Goal: Task Accomplishment & Management: Manage account settings

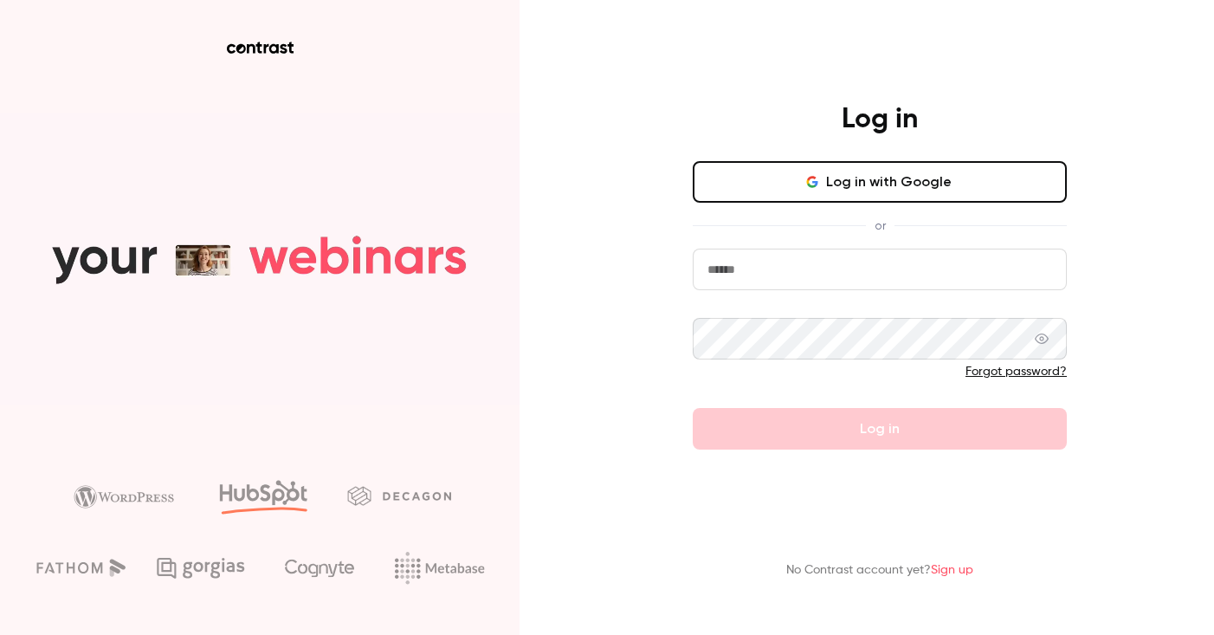
click at [800, 190] on button "Log in with Google" at bounding box center [880, 182] width 374 height 42
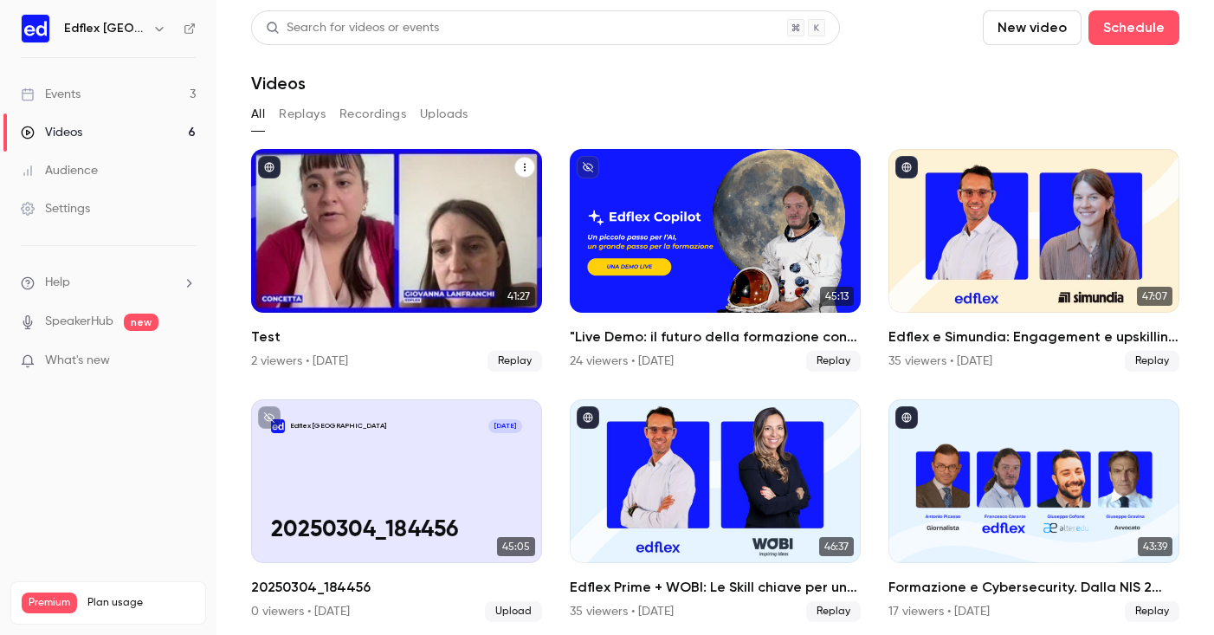
click at [524, 169] on icon "Test" at bounding box center [524, 167] width 10 height 10
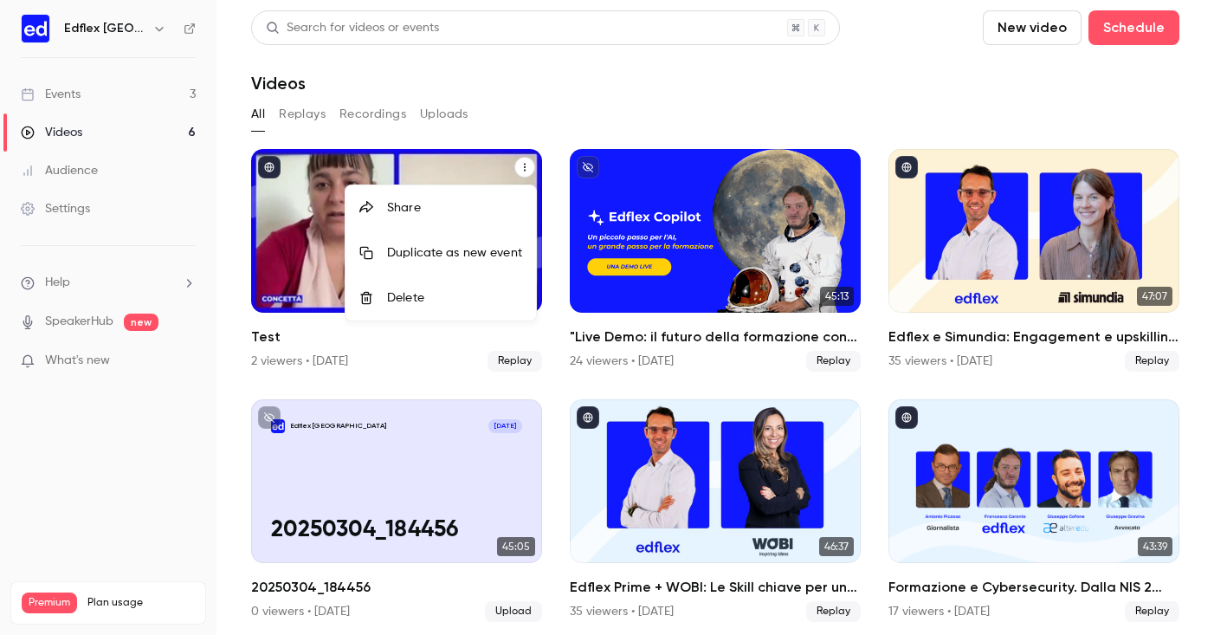
click at [542, 108] on div at bounding box center [607, 317] width 1214 height 635
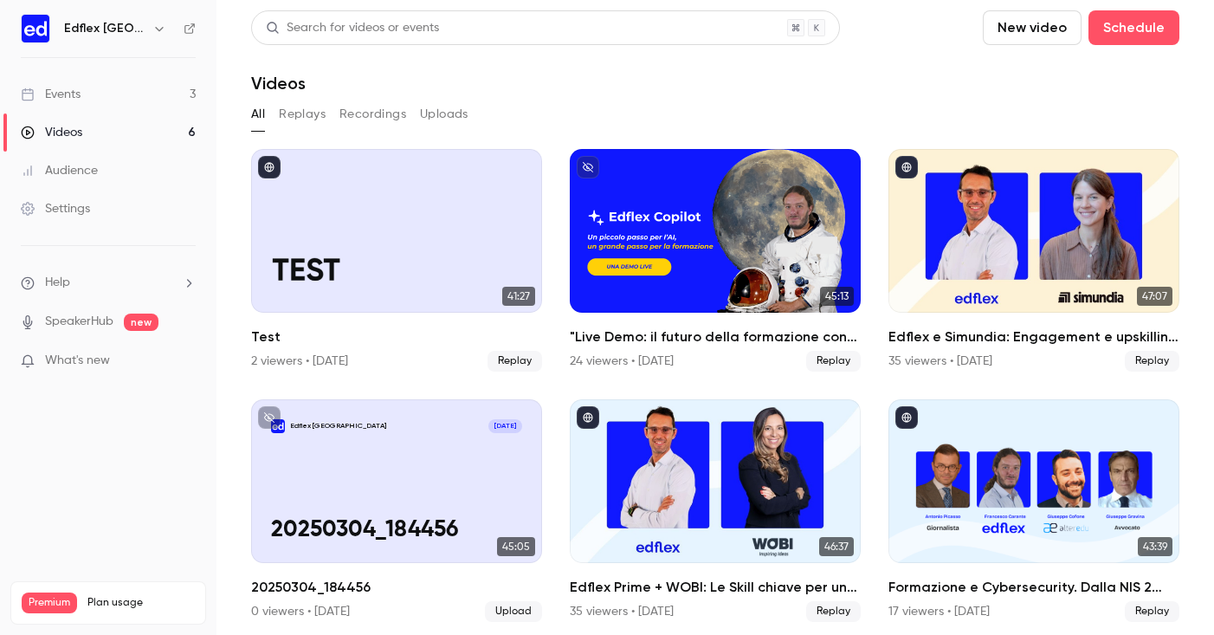
click at [556, 197] on ul "41:27 Test 2 viewers • 2 days ago Replay 45:13 "Live Demo: il futuro della form…" at bounding box center [715, 385] width 928 height 473
click at [1088, 20] on button "Schedule" at bounding box center [1133, 27] width 91 height 35
click at [905, 77] on div "One time event" at bounding box center [924, 75] width 132 height 17
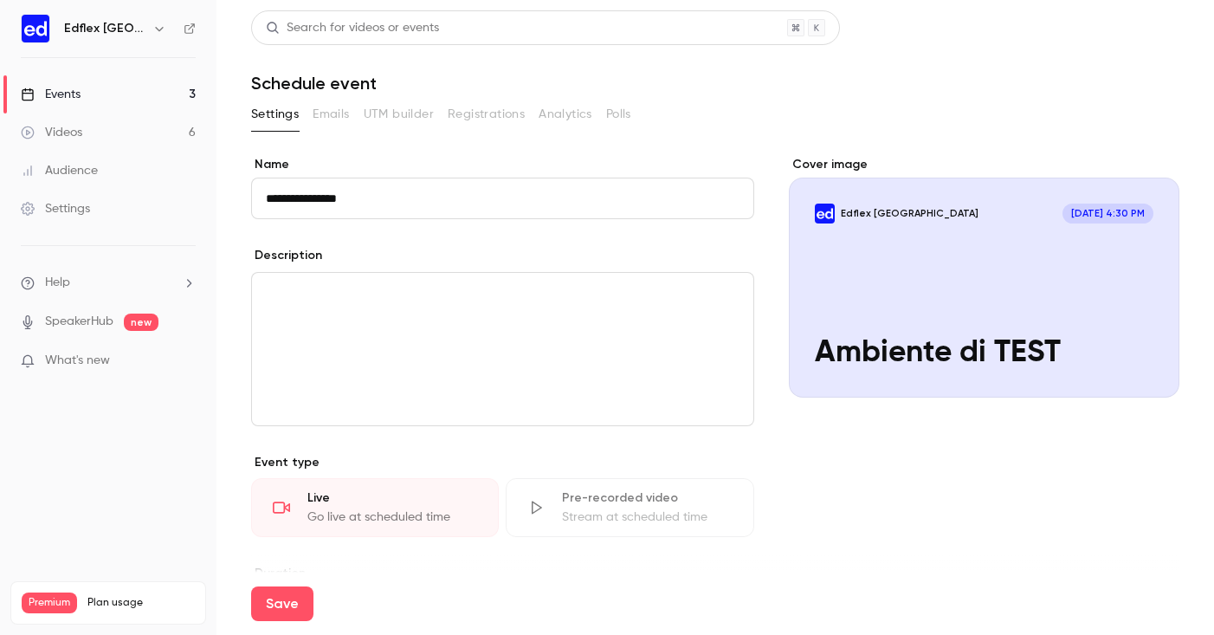
type input "**********"
click at [371, 289] on p "editor" at bounding box center [503, 293] width 474 height 21
click at [753, 245] on div "**********" at bounding box center [502, 525] width 503 height 738
click at [762, 345] on div "**********" at bounding box center [715, 525] width 928 height 738
click at [435, 494] on div "Live" at bounding box center [392, 497] width 170 height 17
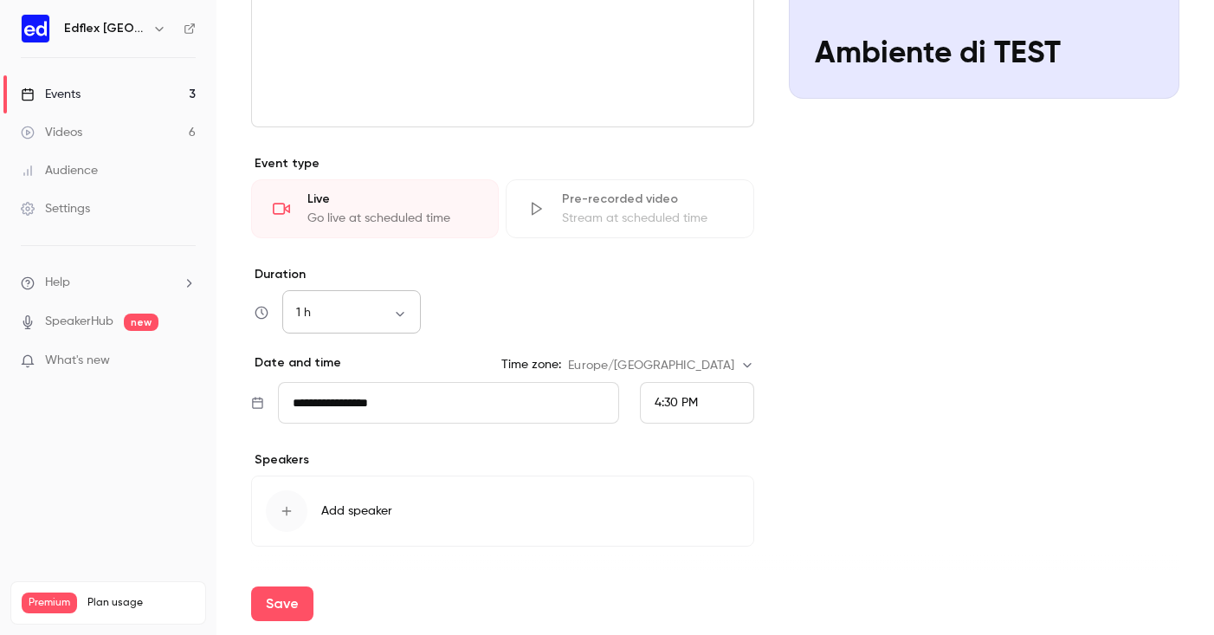
scroll to position [300, 0]
click at [448, 402] on input "**********" at bounding box center [448, 401] width 341 height 42
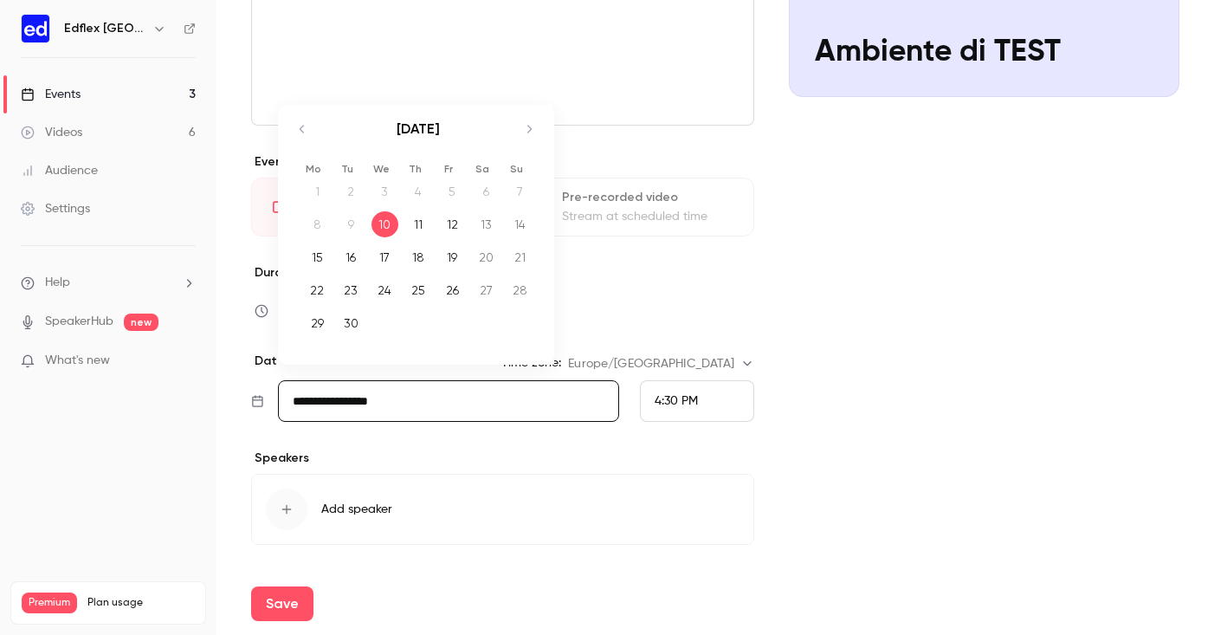
click at [351, 327] on div "30" at bounding box center [351, 323] width 27 height 26
type input "**********"
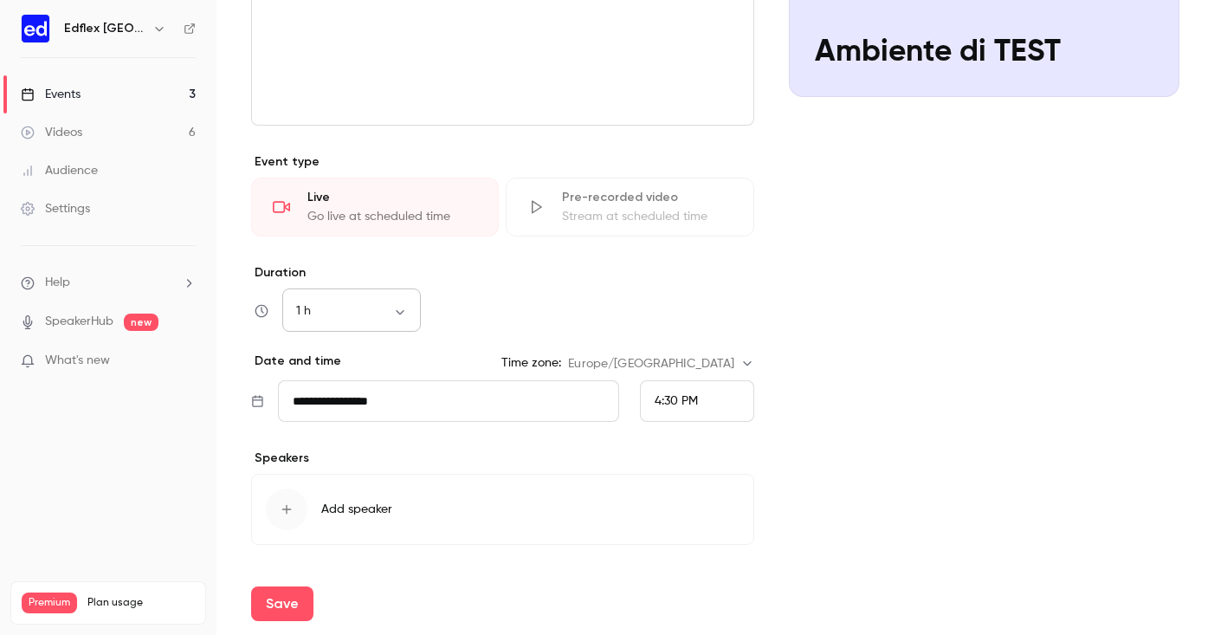
click at [390, 312] on body "**********" at bounding box center [607, 317] width 1214 height 635
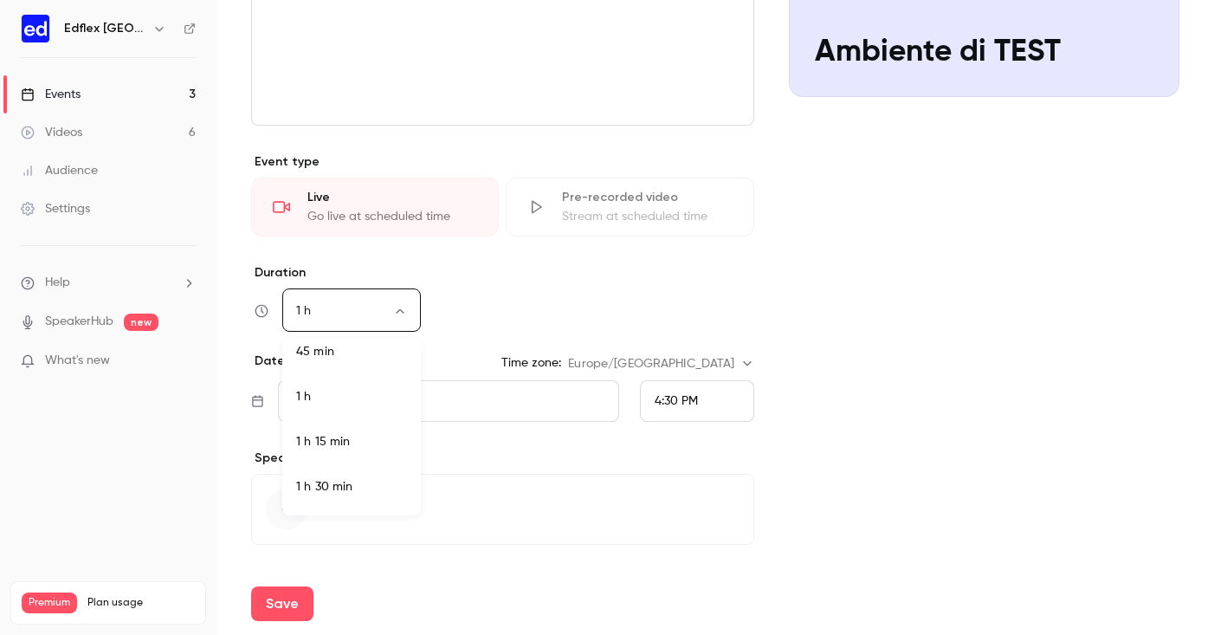
click at [547, 255] on div at bounding box center [607, 317] width 1214 height 635
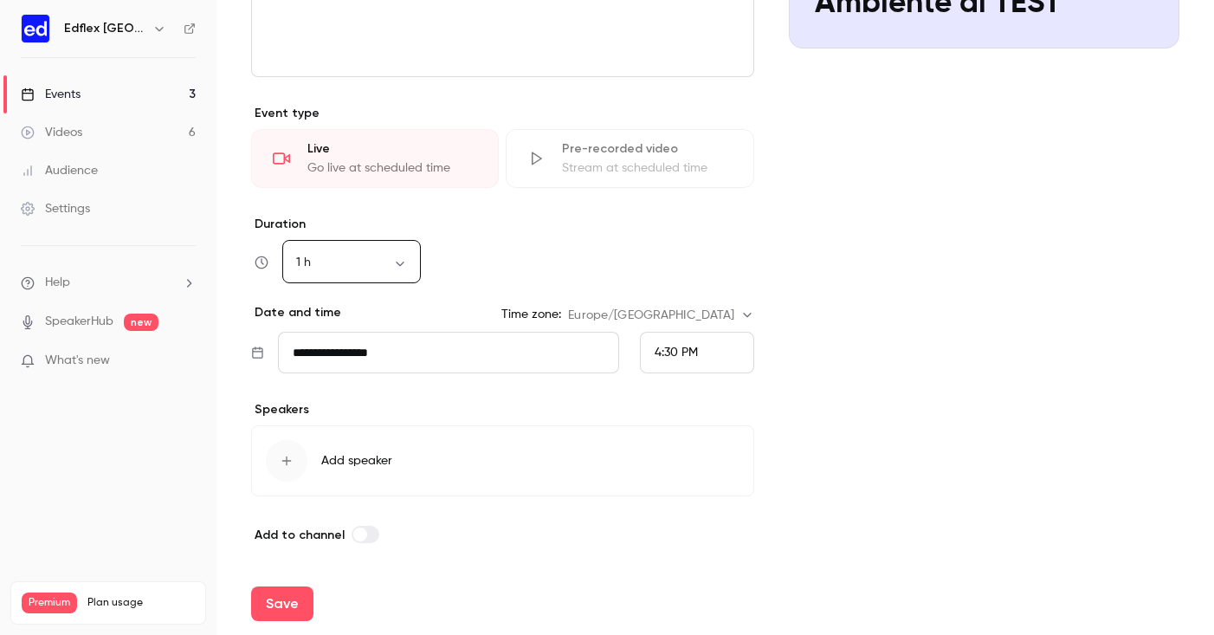
scroll to position [0, 0]
click at [287, 461] on icon "button" at bounding box center [287, 461] width 10 height 10
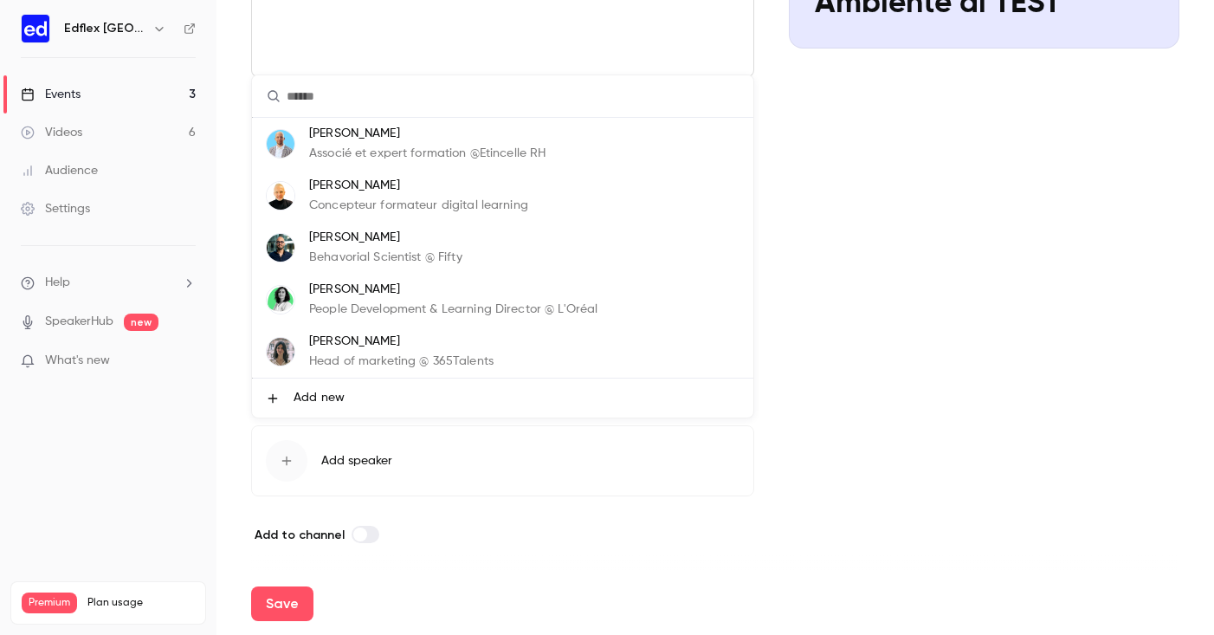
click at [790, 268] on div at bounding box center [607, 317] width 1214 height 635
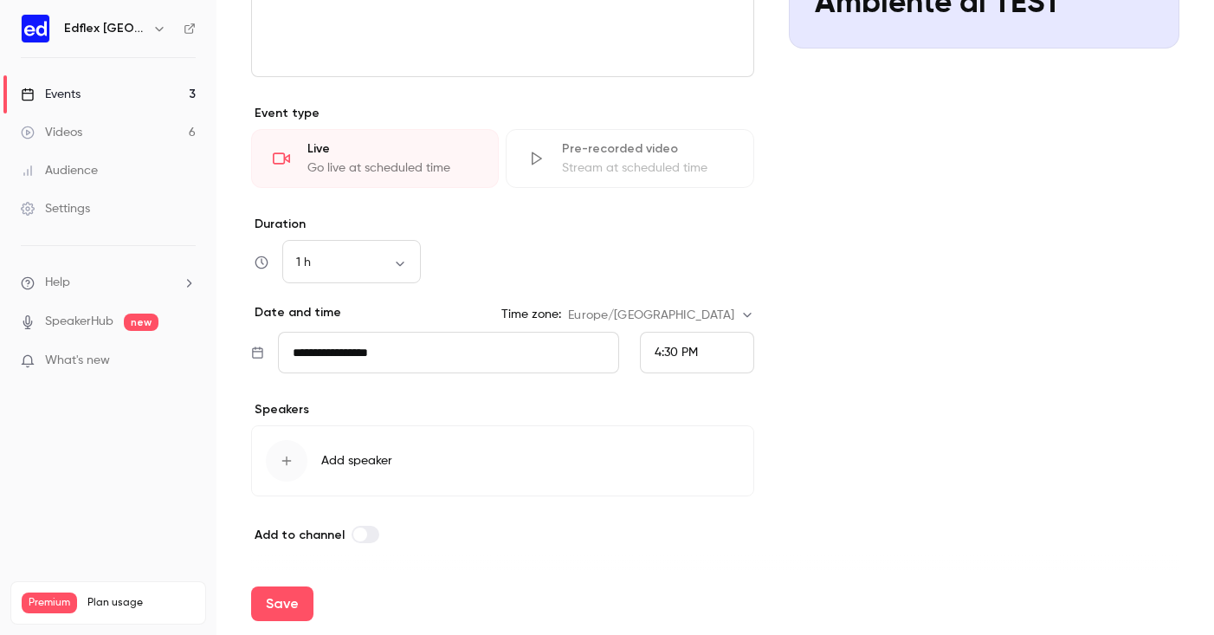
click at [354, 461] on span "Add speaker" at bounding box center [356, 460] width 71 height 17
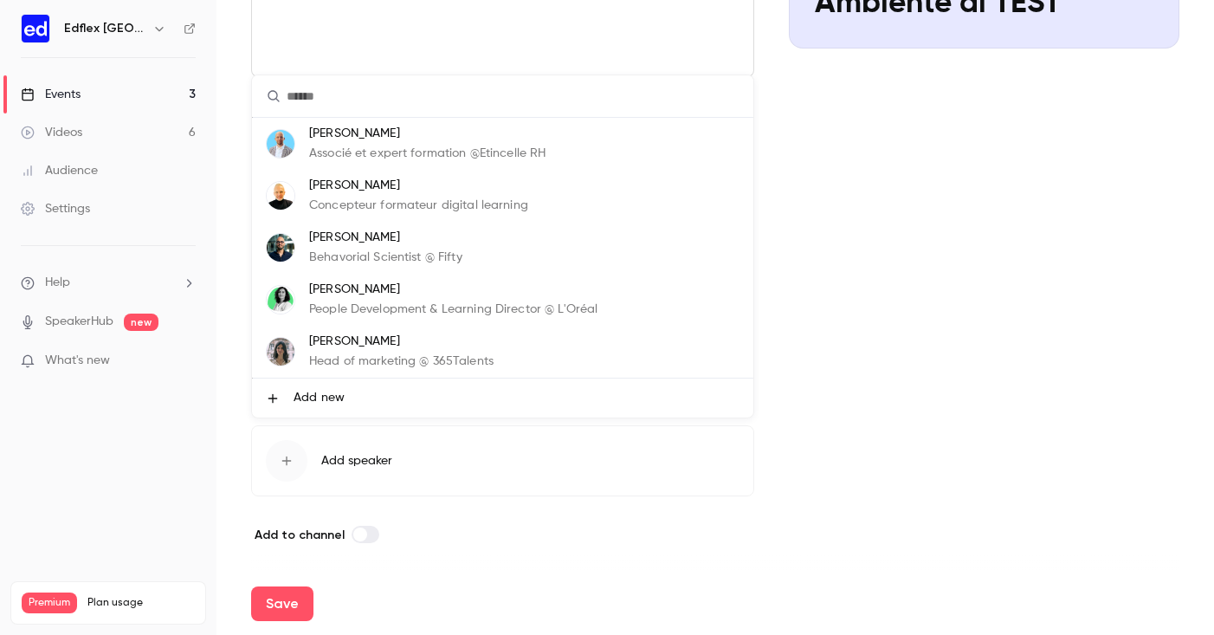
click at [903, 393] on div at bounding box center [607, 317] width 1214 height 635
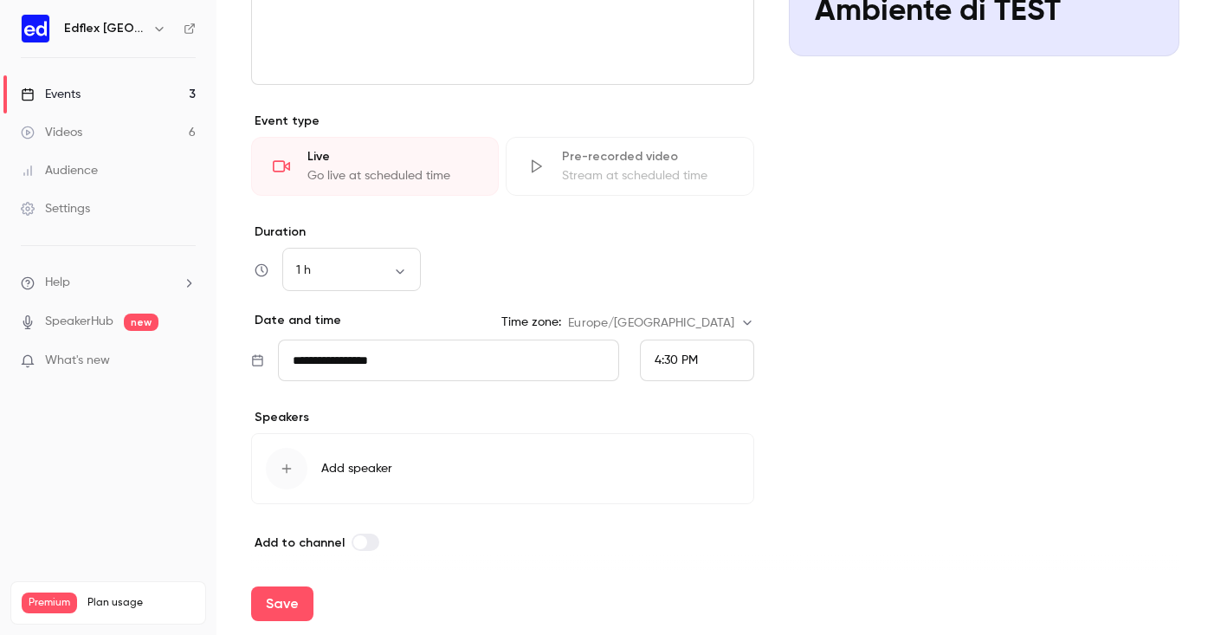
scroll to position [339, 0]
click at [345, 472] on span "Add speaker" at bounding box center [356, 469] width 71 height 17
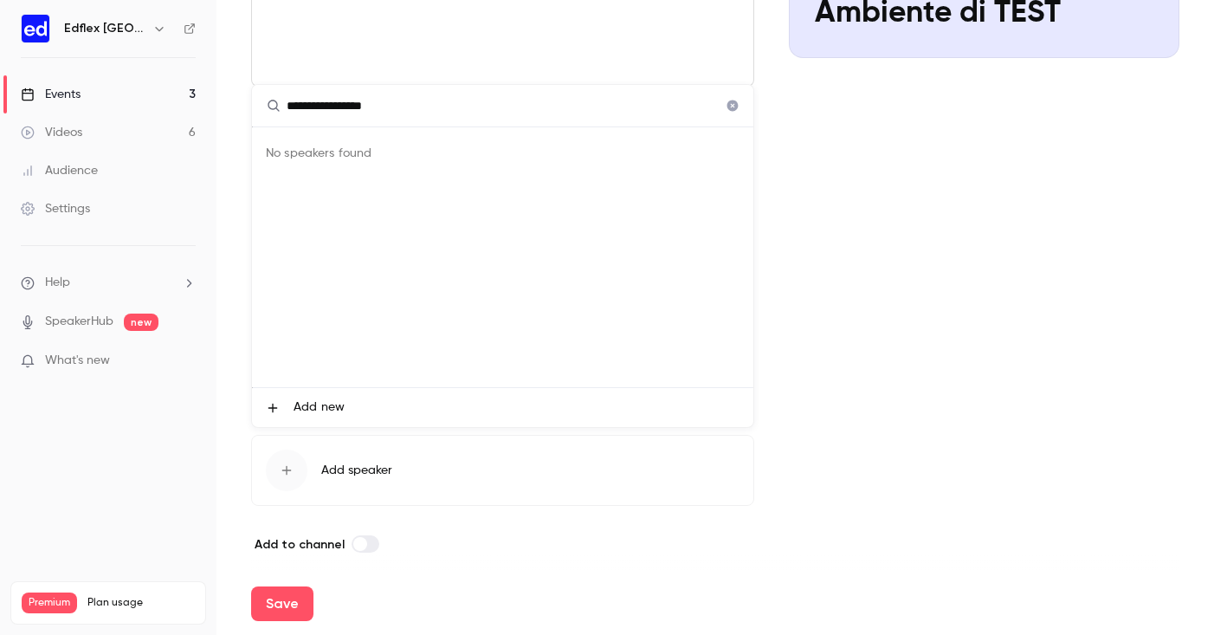
type input "**********"
drag, startPoint x: 281, startPoint y: 236, endPoint x: 383, endPoint y: 105, distance: 166.1
click at [383, 105] on input "**********" at bounding box center [502, 106] width 501 height 42
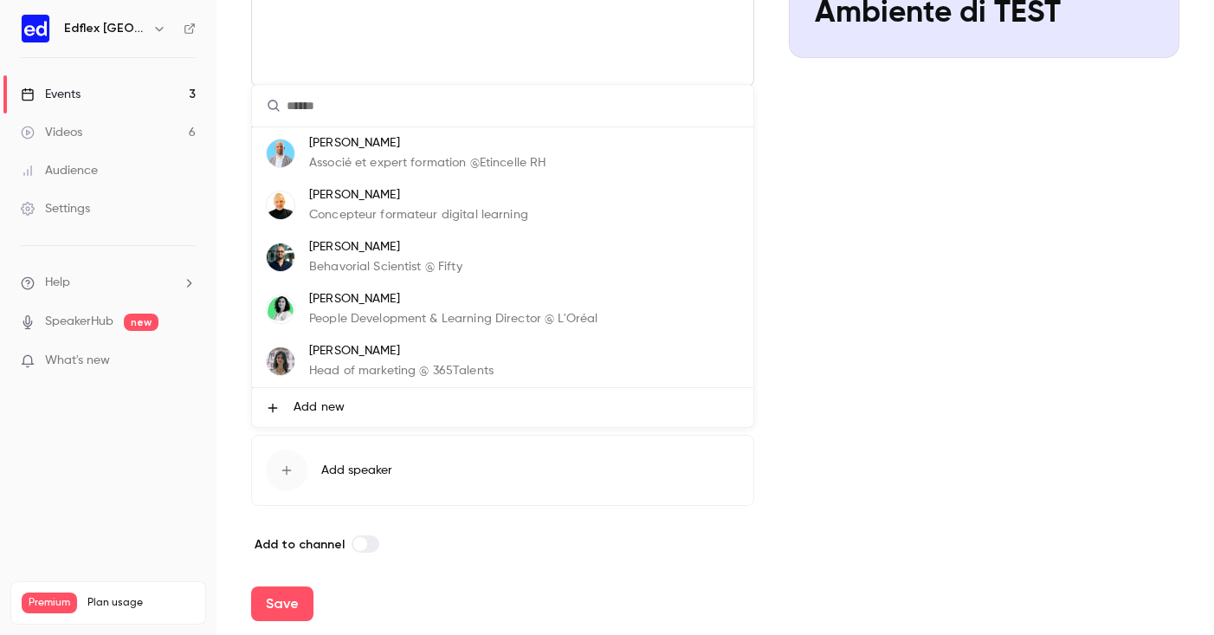
click at [837, 248] on div at bounding box center [607, 317] width 1214 height 635
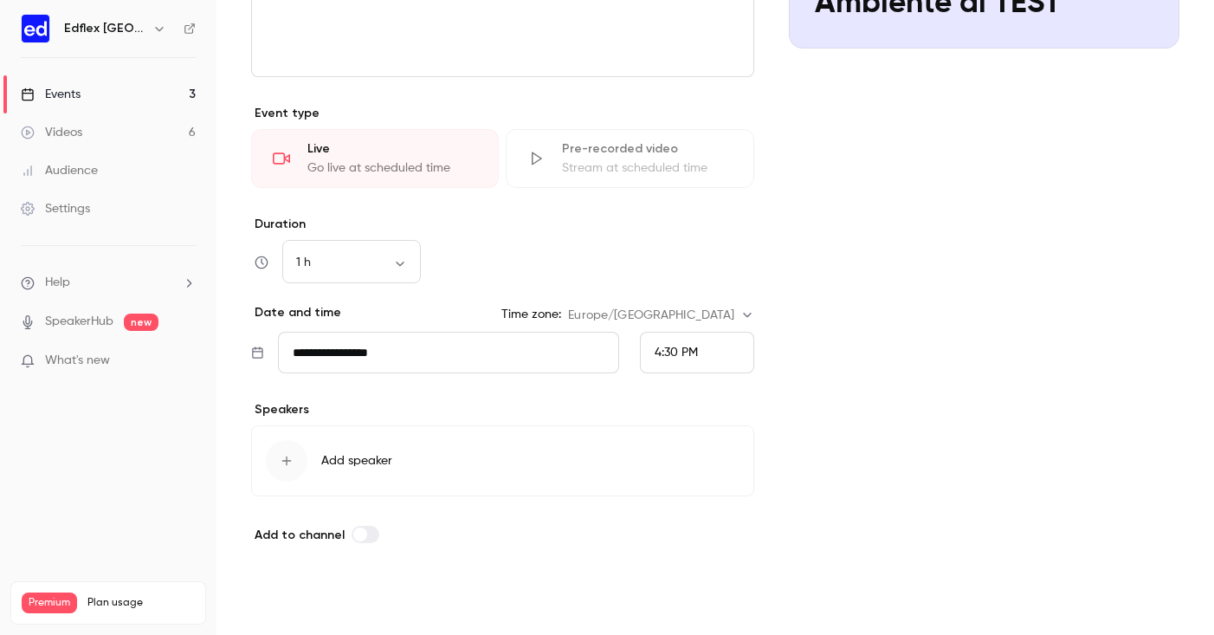
scroll to position [349, 0]
click at [289, 596] on button "Save" at bounding box center [282, 603] width 62 height 35
type input "**********"
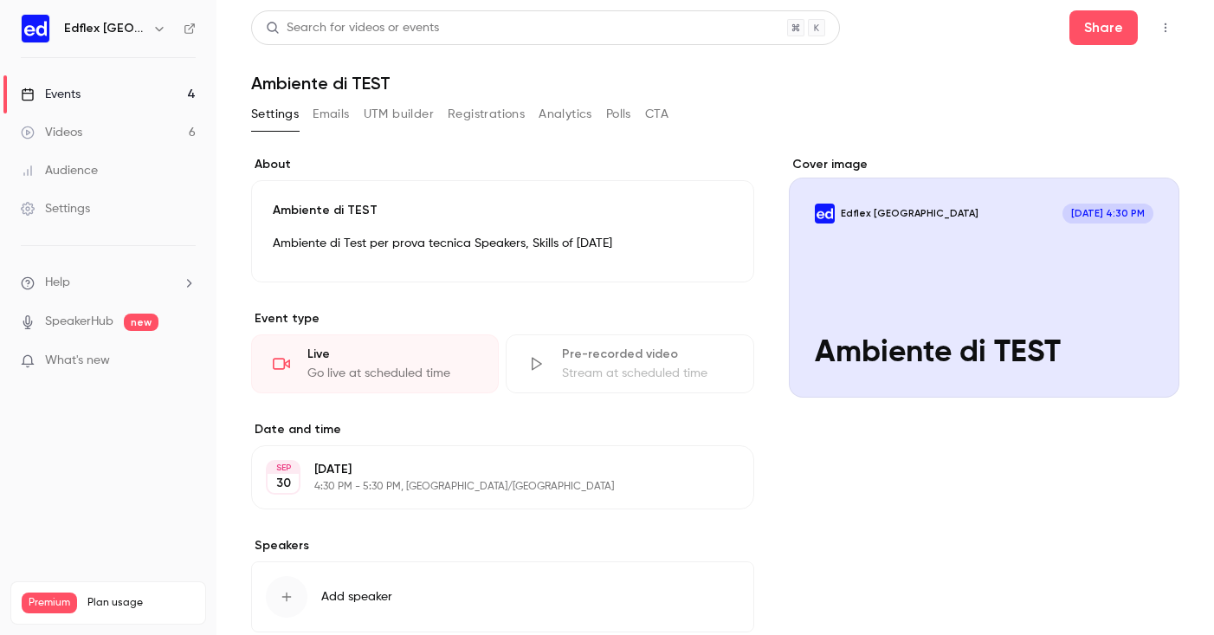
click at [326, 117] on button "Emails" at bounding box center [331, 114] width 36 height 28
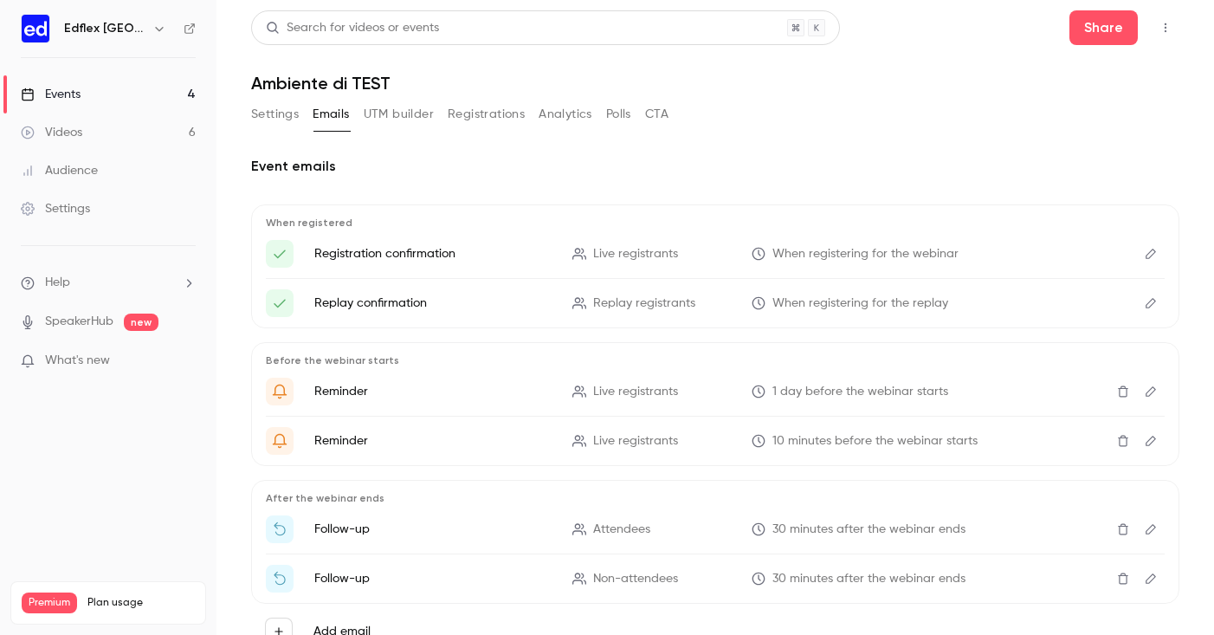
click at [406, 100] on button "UTM builder" at bounding box center [399, 114] width 70 height 28
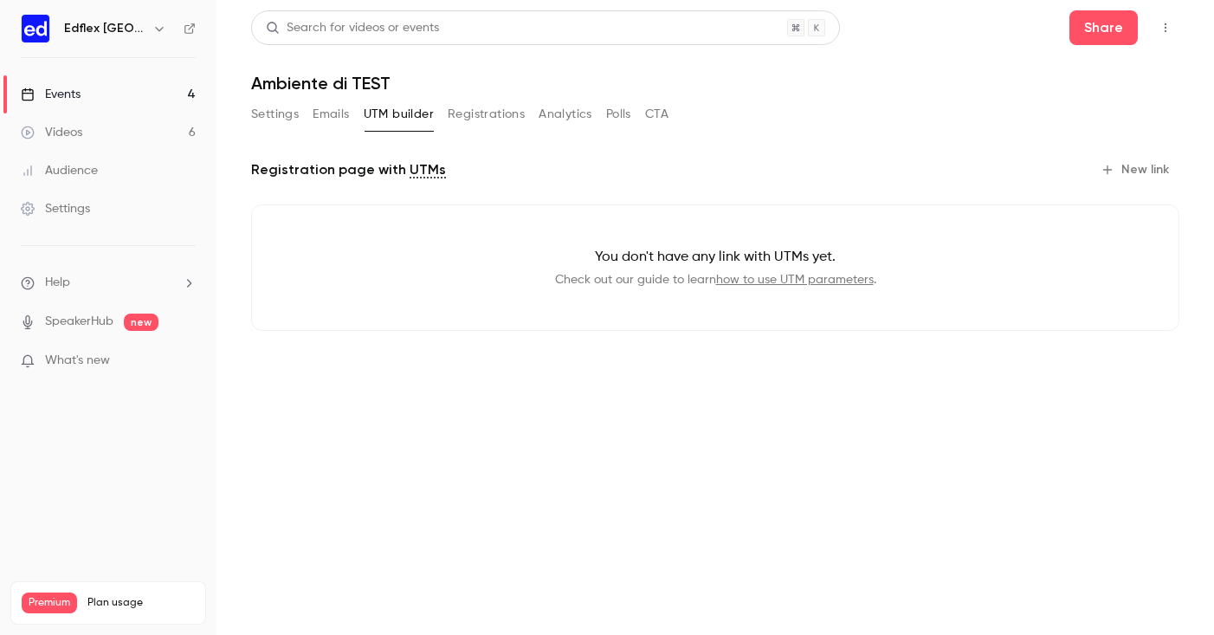
click at [477, 105] on button "Registrations" at bounding box center [486, 114] width 77 height 28
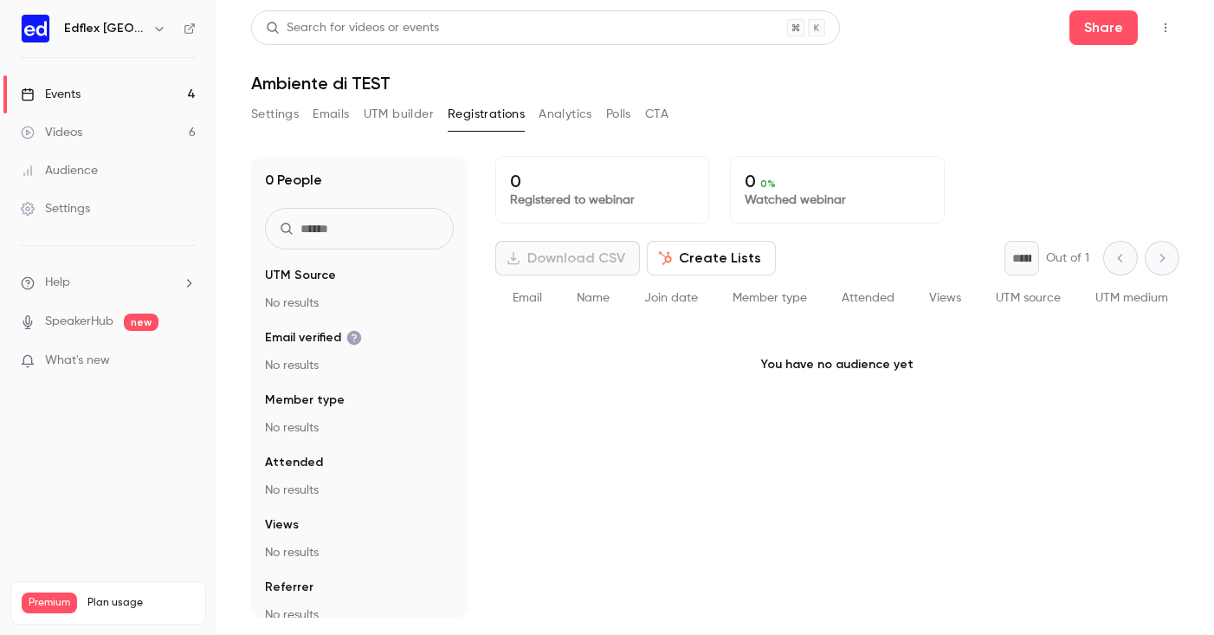
click at [573, 106] on button "Analytics" at bounding box center [565, 114] width 54 height 28
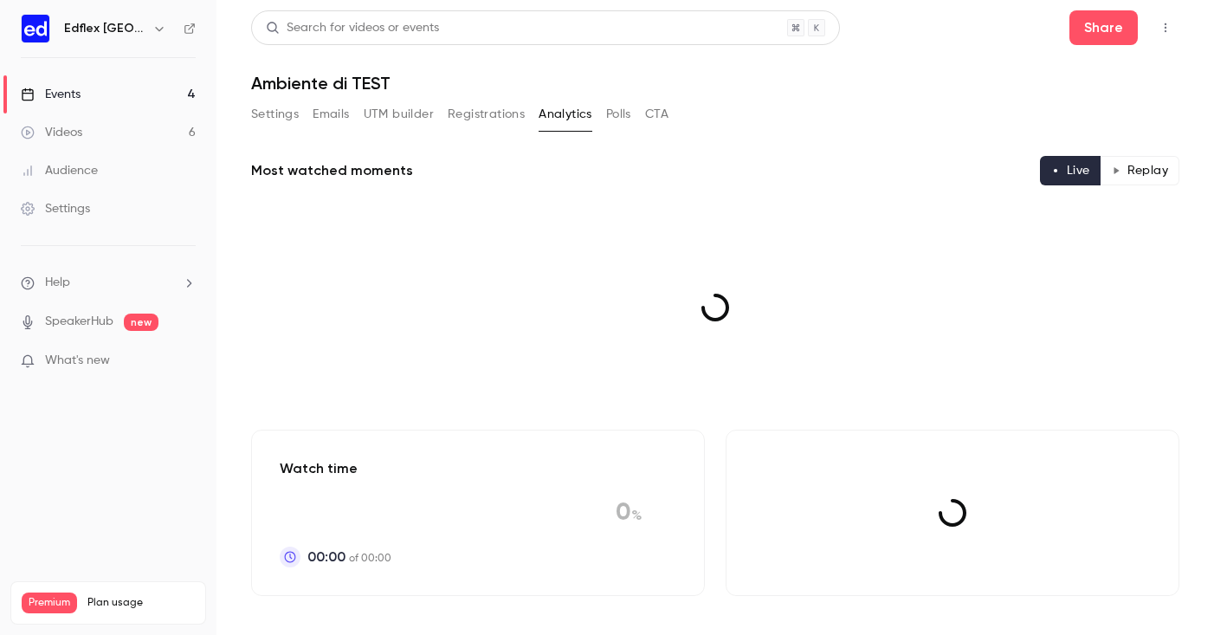
click at [611, 109] on button "Polls" at bounding box center [618, 114] width 25 height 28
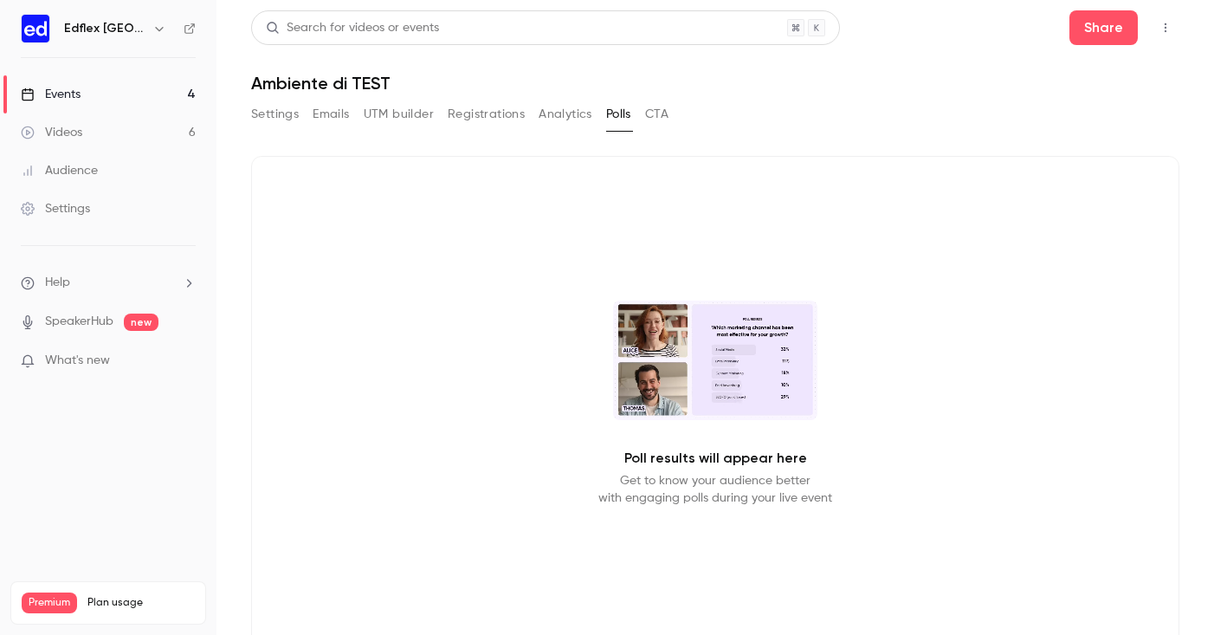
click at [655, 108] on button "CTA" at bounding box center [656, 114] width 23 height 28
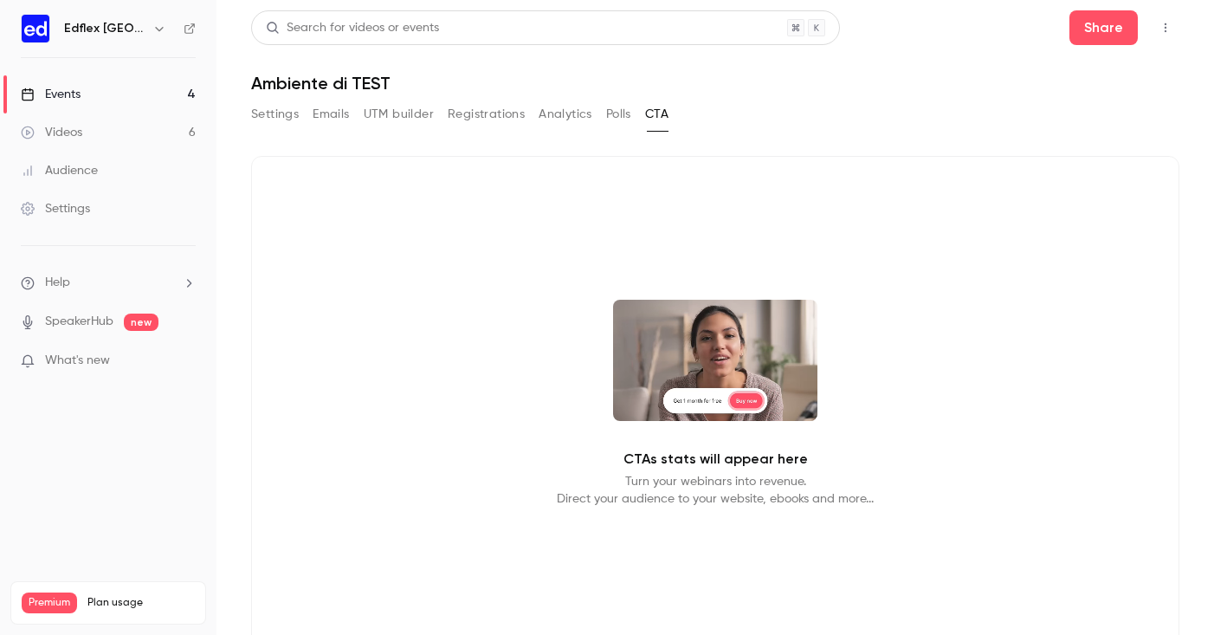
click at [255, 110] on button "Settings" at bounding box center [275, 114] width 48 height 28
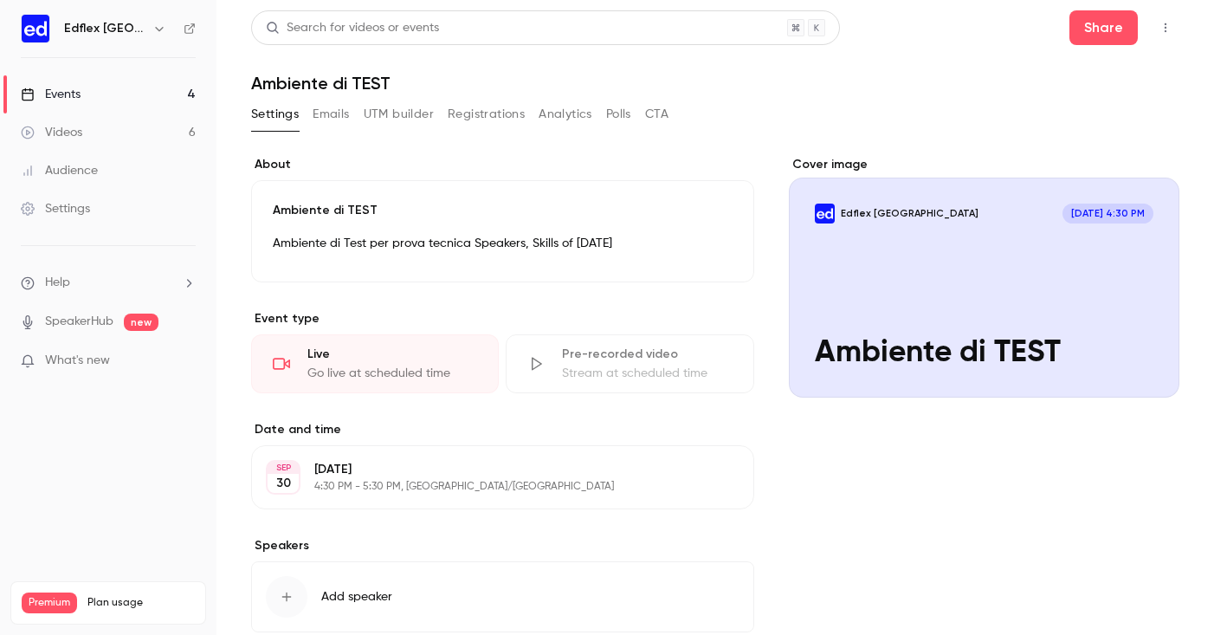
click at [110, 87] on link "Events 4" at bounding box center [108, 94] width 216 height 38
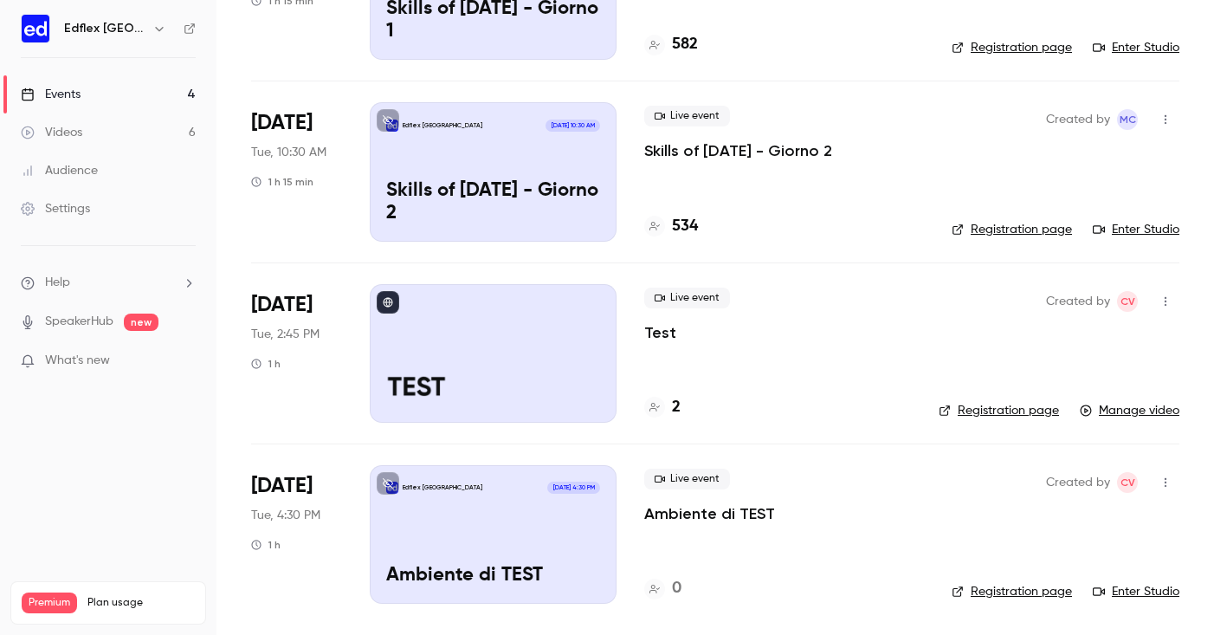
scroll to position [228, 0]
click at [594, 545] on div "Edflex Italy Sep 30, 4:30 PM Ambiente di TEST" at bounding box center [493, 534] width 247 height 139
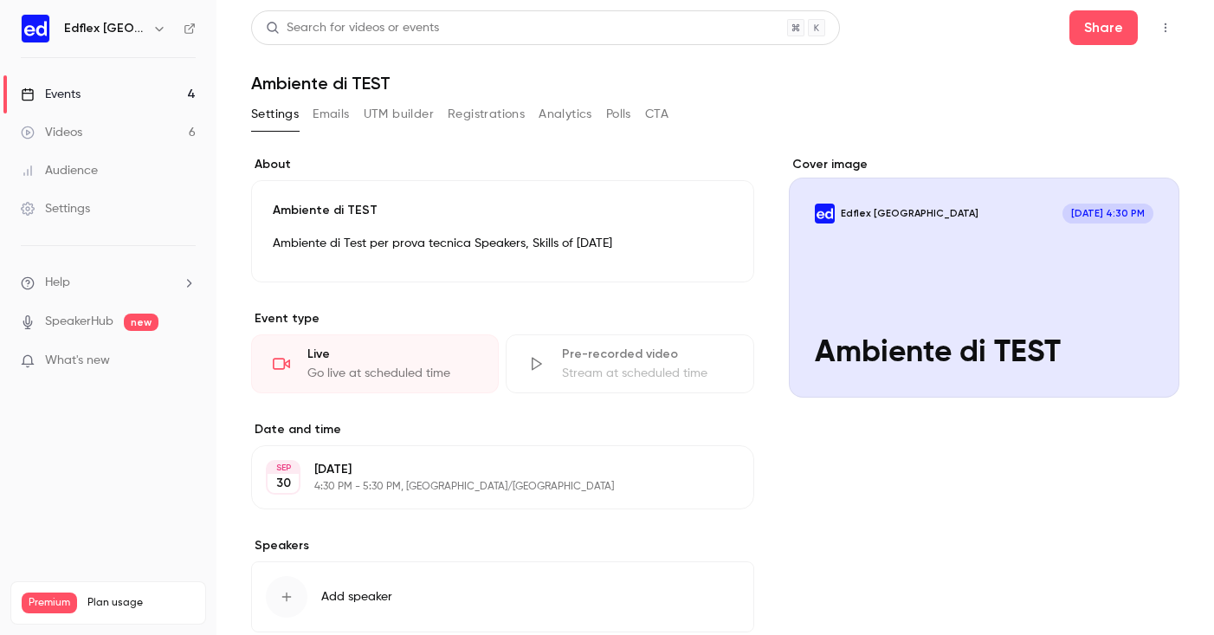
click at [1168, 23] on icon "button" at bounding box center [1165, 28] width 14 height 12
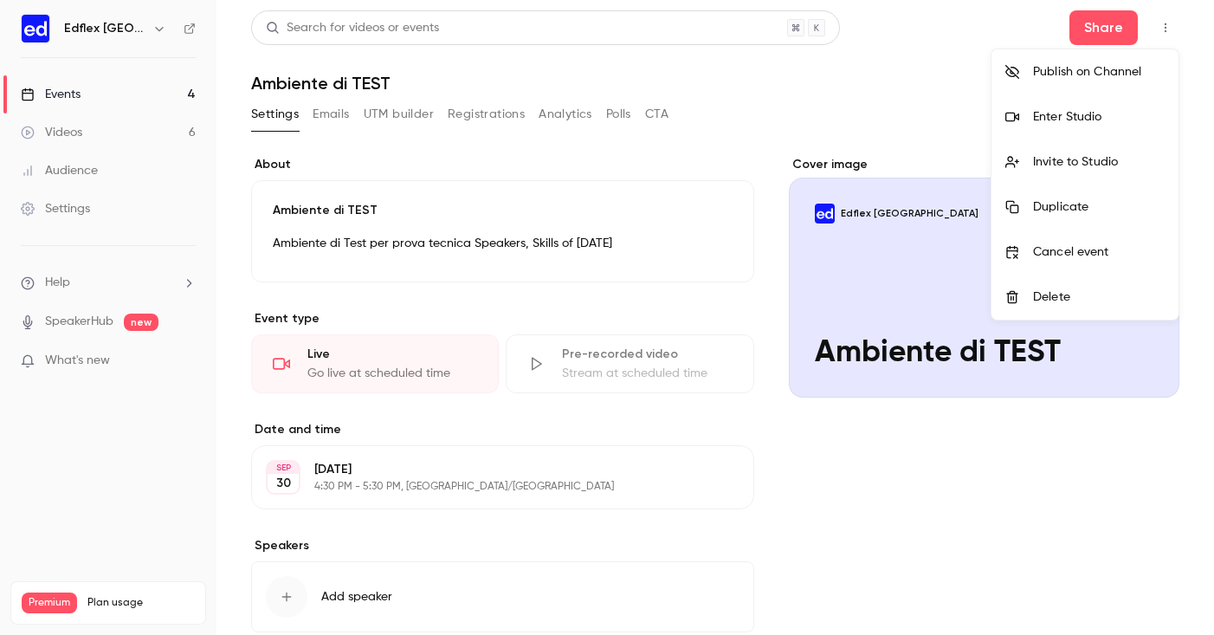
click at [1095, 27] on div at bounding box center [607, 317] width 1214 height 635
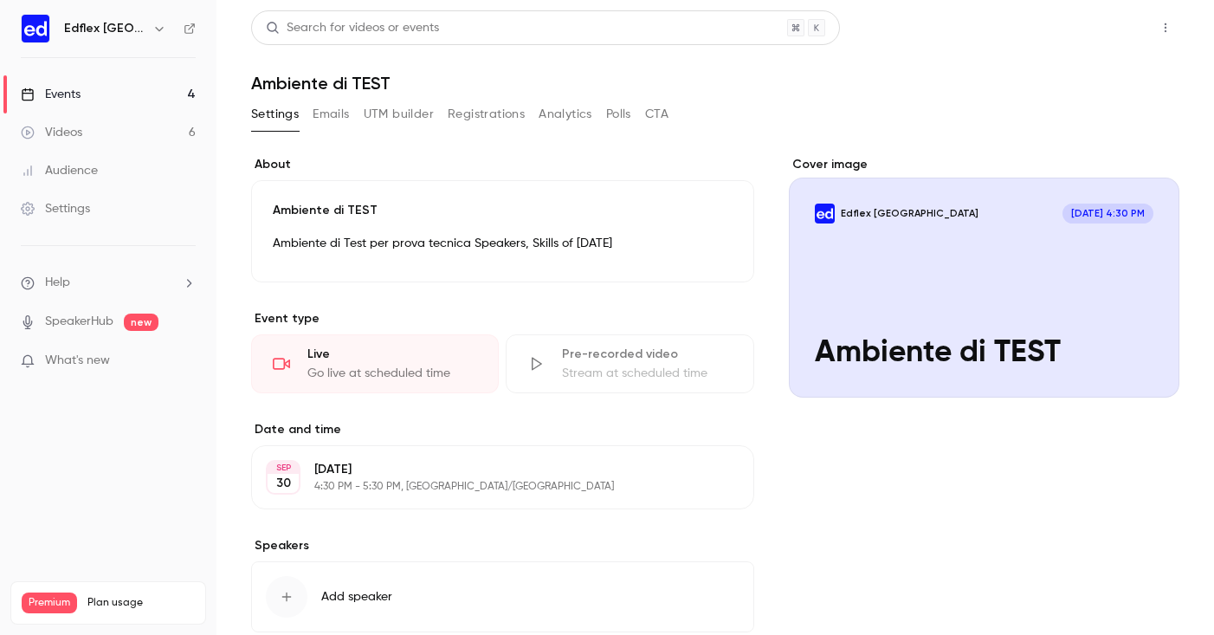
click at [1090, 27] on button "Share" at bounding box center [1103, 27] width 68 height 35
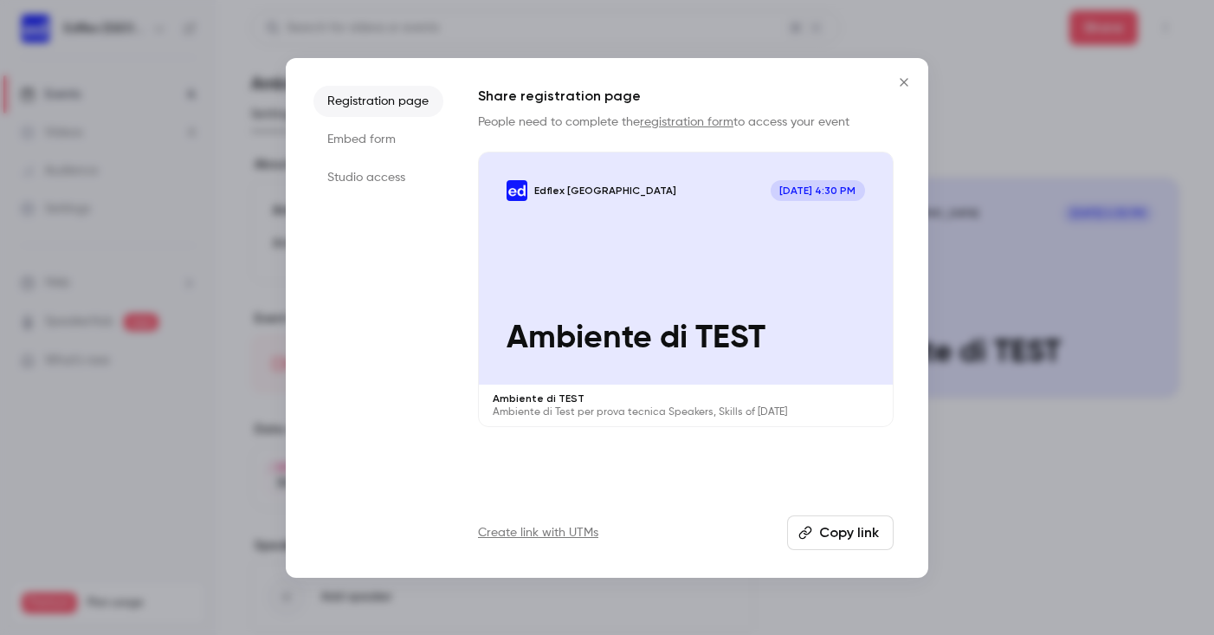
click at [391, 177] on li "Studio access" at bounding box center [378, 177] width 130 height 31
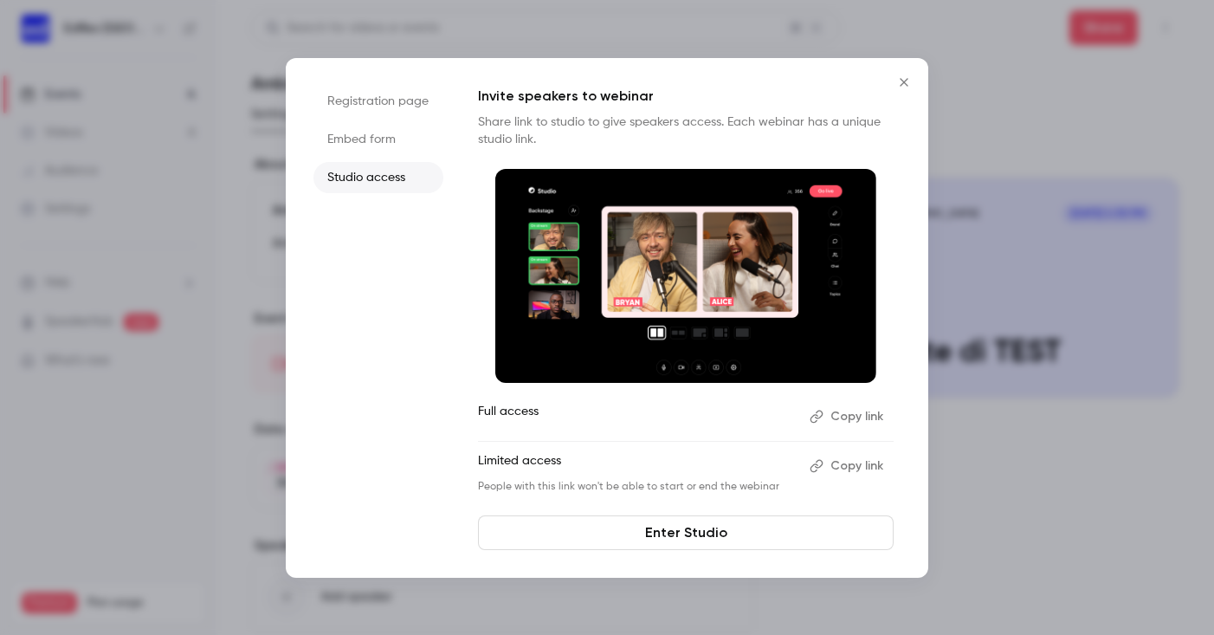
click at [1026, 474] on div at bounding box center [607, 317] width 1214 height 635
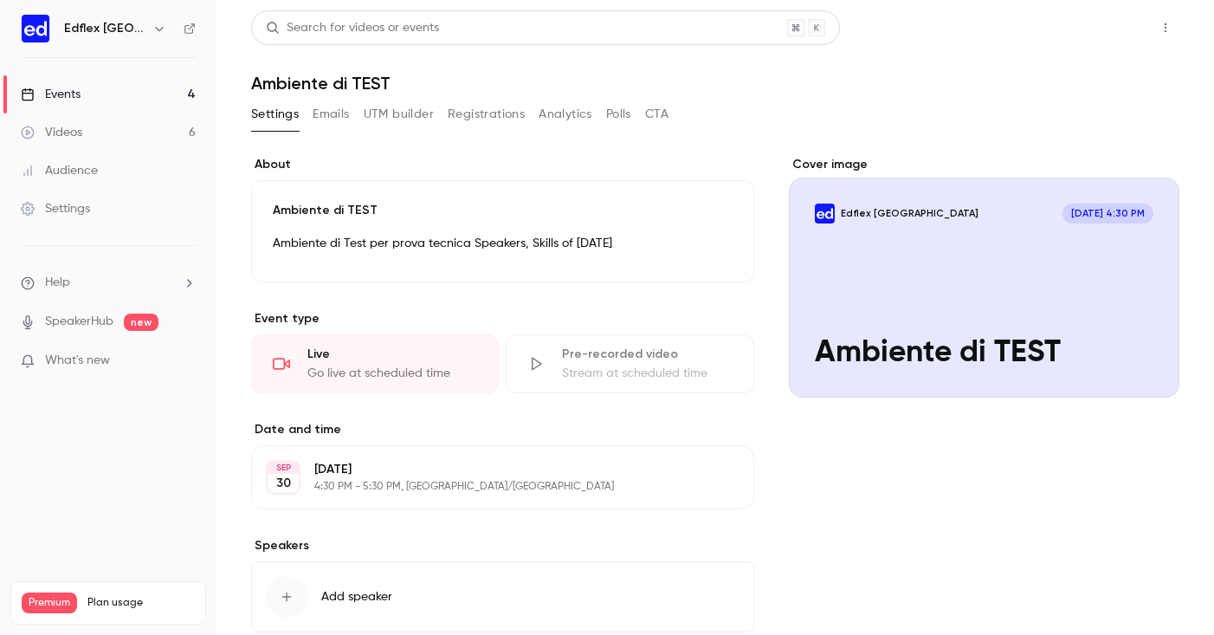
click at [1095, 32] on button "Share" at bounding box center [1103, 27] width 68 height 35
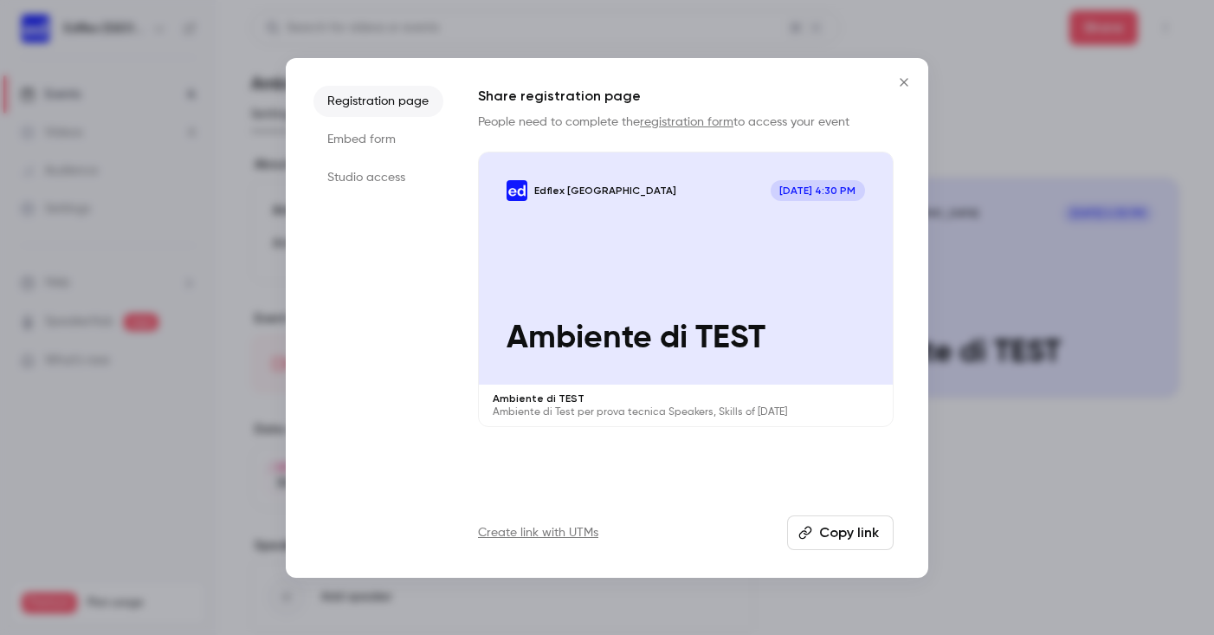
click at [405, 184] on li "Studio access" at bounding box center [378, 177] width 130 height 31
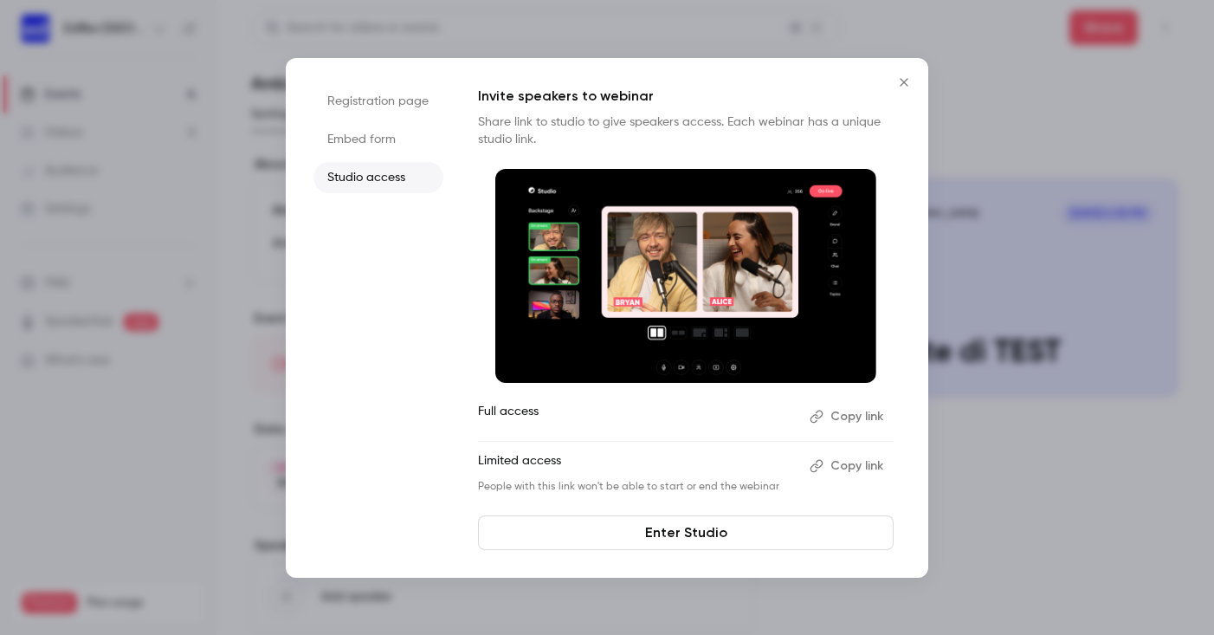
click at [904, 74] on button "Close" at bounding box center [904, 82] width 35 height 35
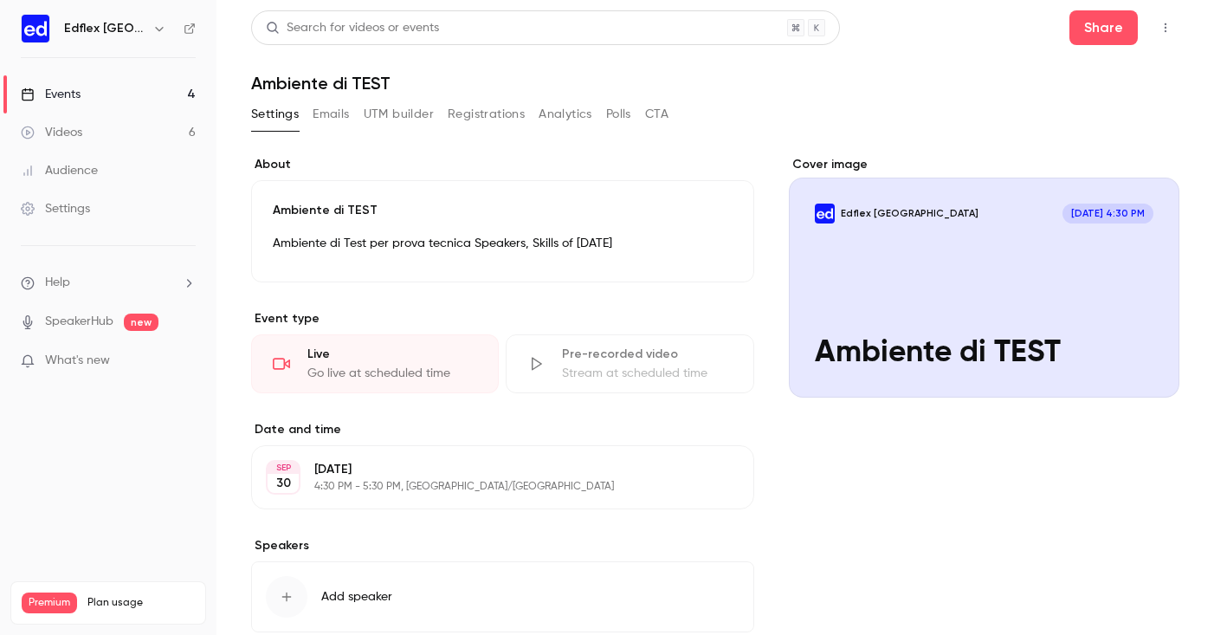
click at [62, 99] on div "Events" at bounding box center [51, 94] width 60 height 17
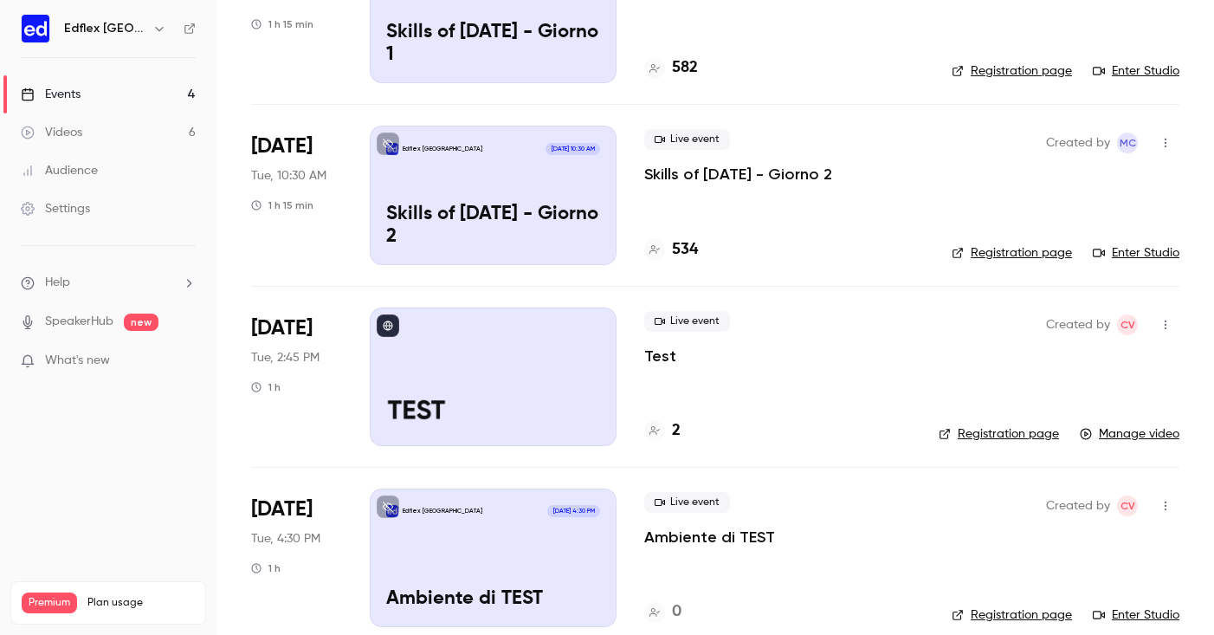
scroll to position [178, 0]
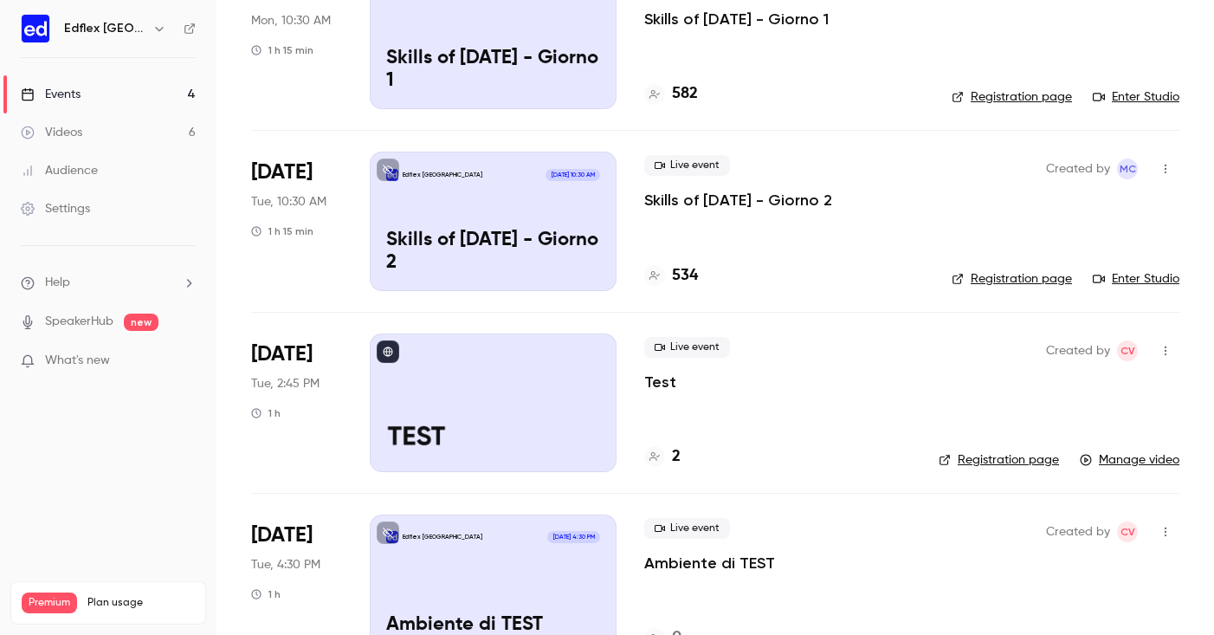
click at [1170, 345] on icon "button" at bounding box center [1165, 351] width 14 height 12
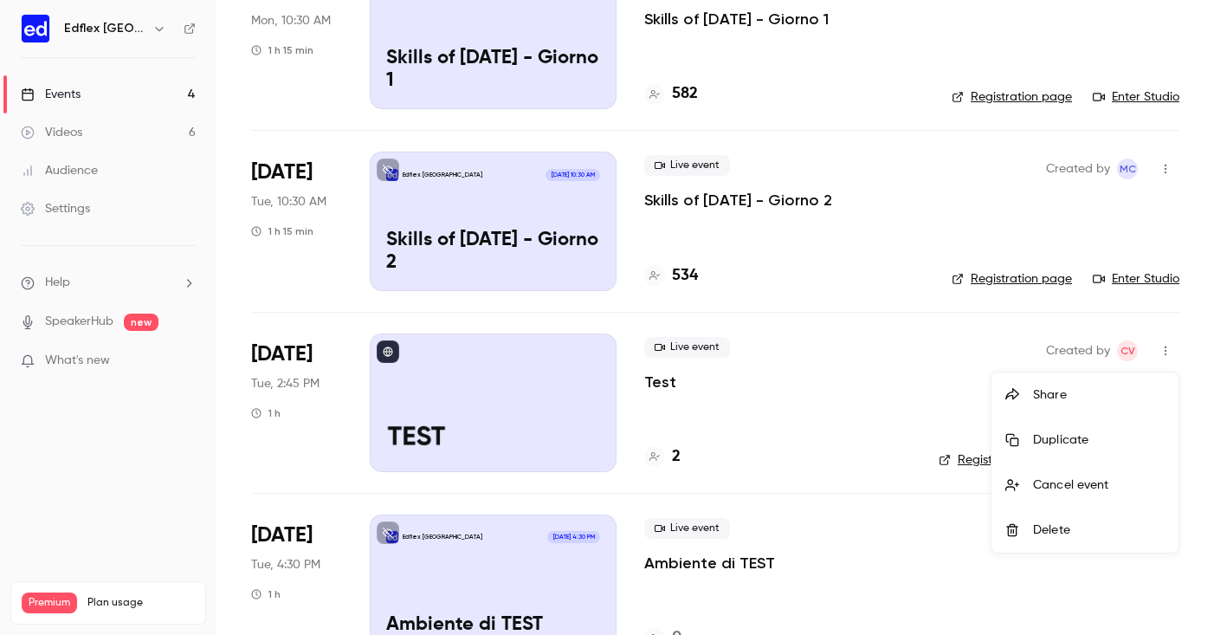
click at [1064, 529] on div "Delete" at bounding box center [1099, 529] width 132 height 17
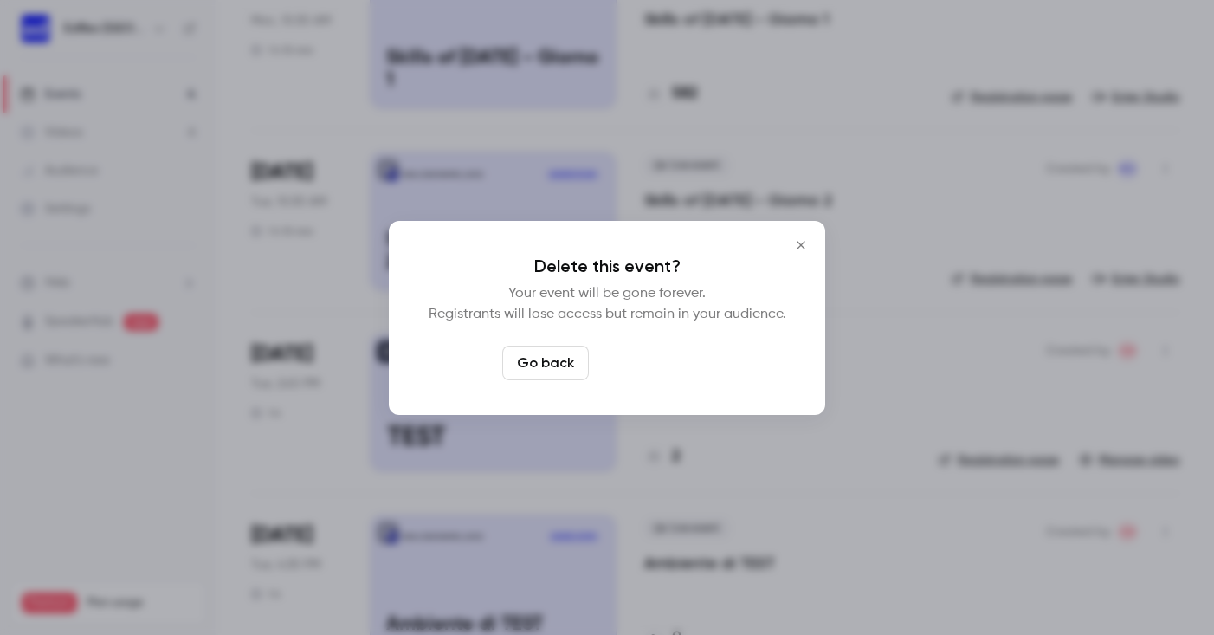
click at [678, 360] on button "Delete event" at bounding box center [654, 362] width 116 height 35
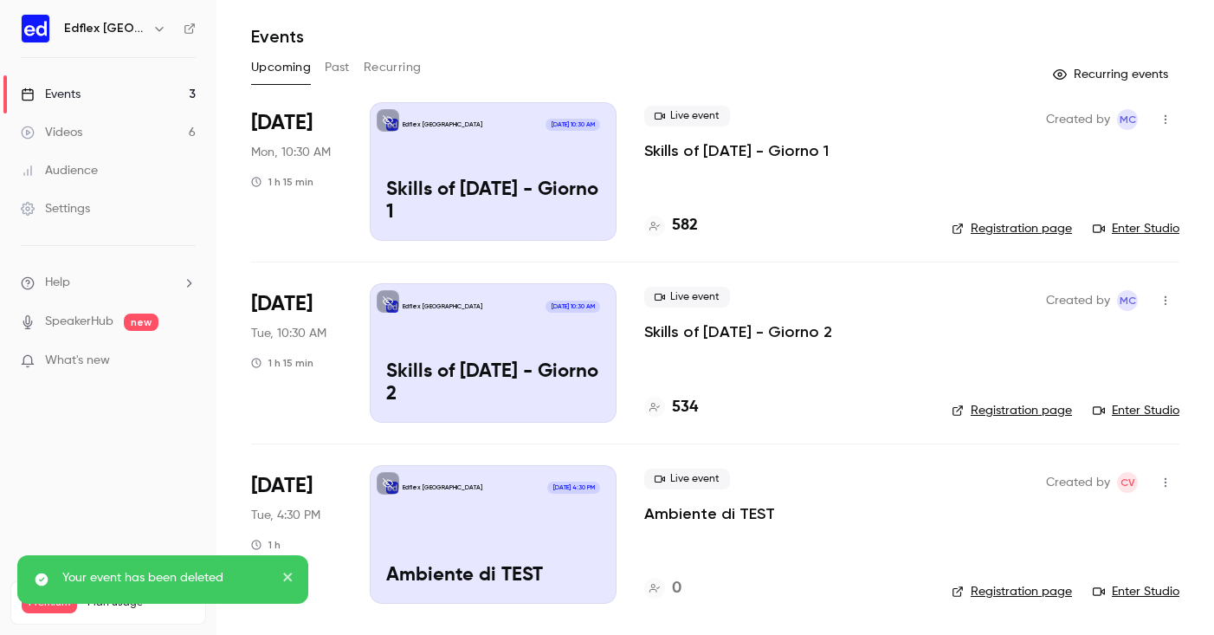
scroll to position [0, 0]
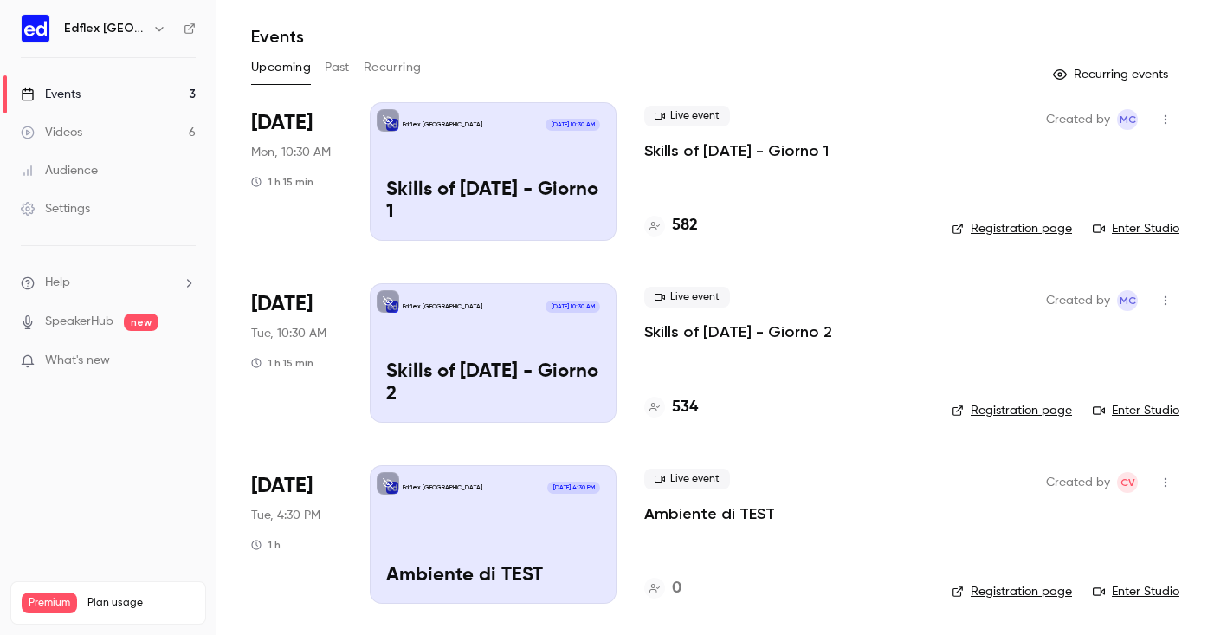
click at [86, 131] on link "Videos 6" at bounding box center [108, 132] width 216 height 38
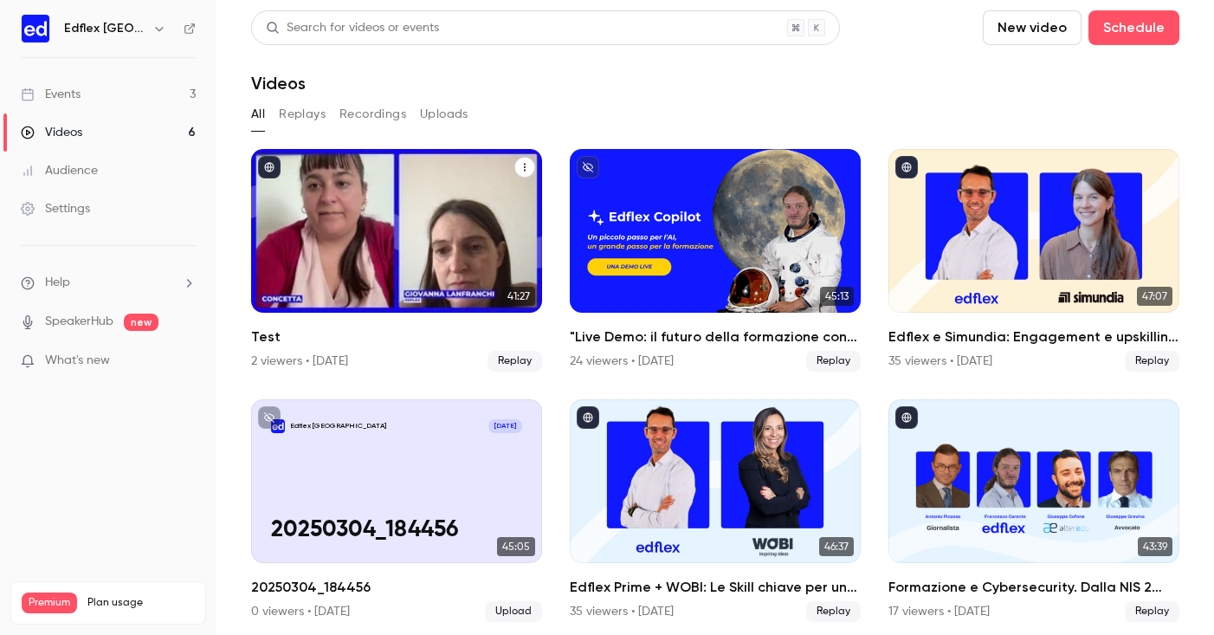
click at [528, 171] on icon "Test" at bounding box center [524, 167] width 10 height 10
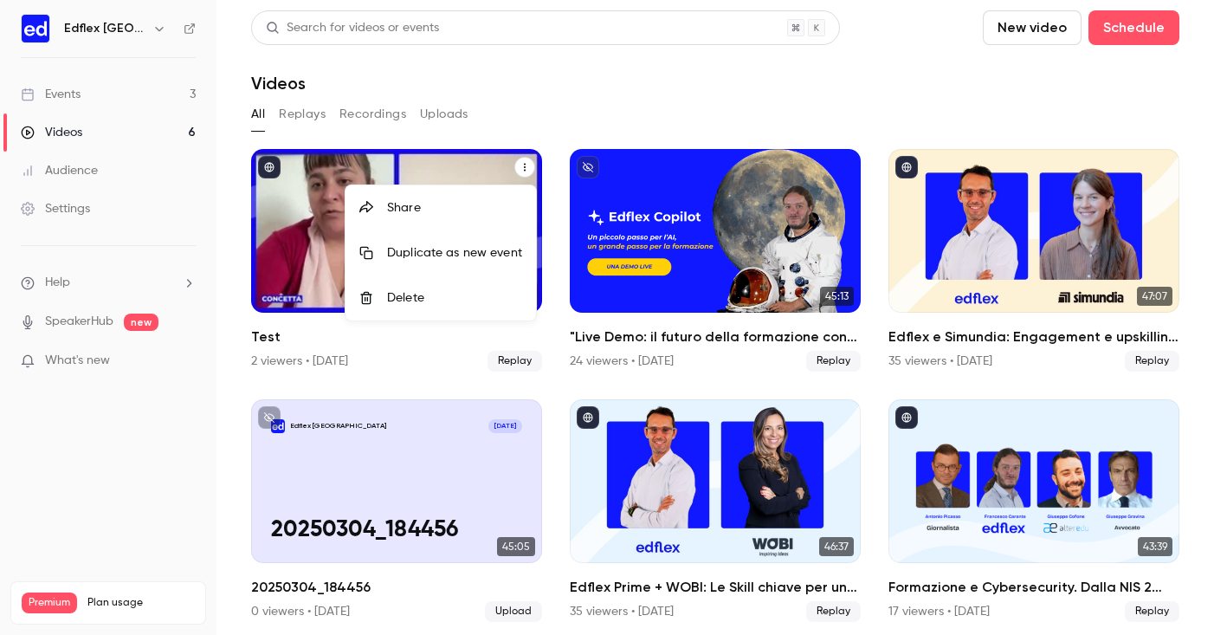
click at [379, 299] on div at bounding box center [373, 298] width 28 height 14
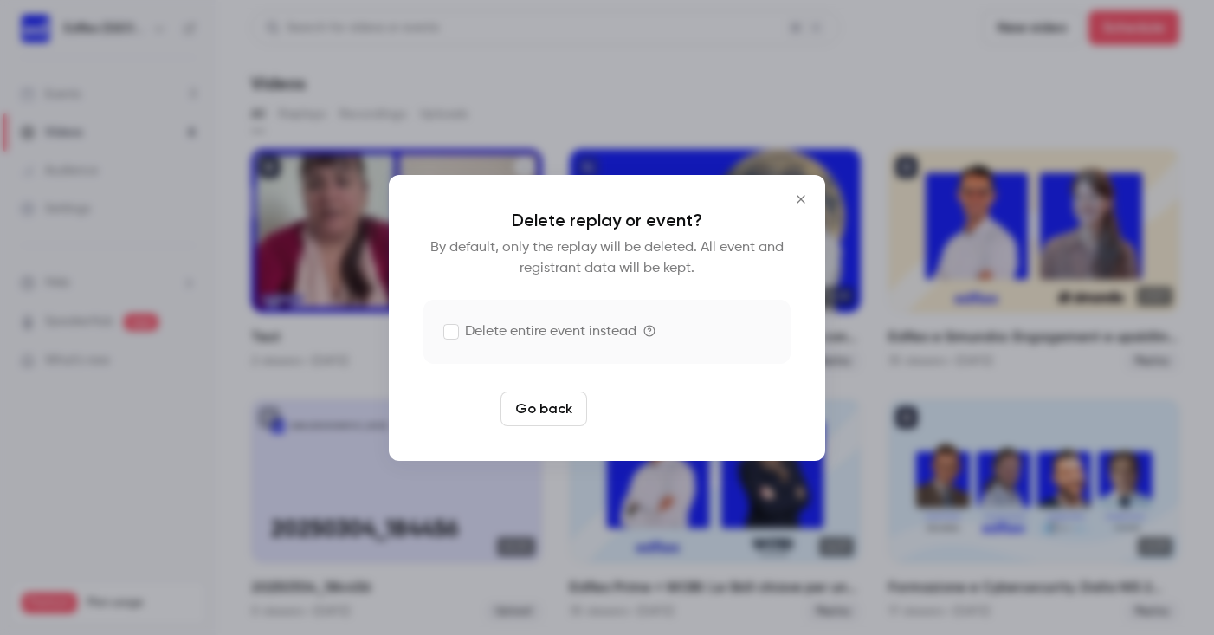
click at [650, 414] on button "Delete replay" at bounding box center [654, 408] width 120 height 35
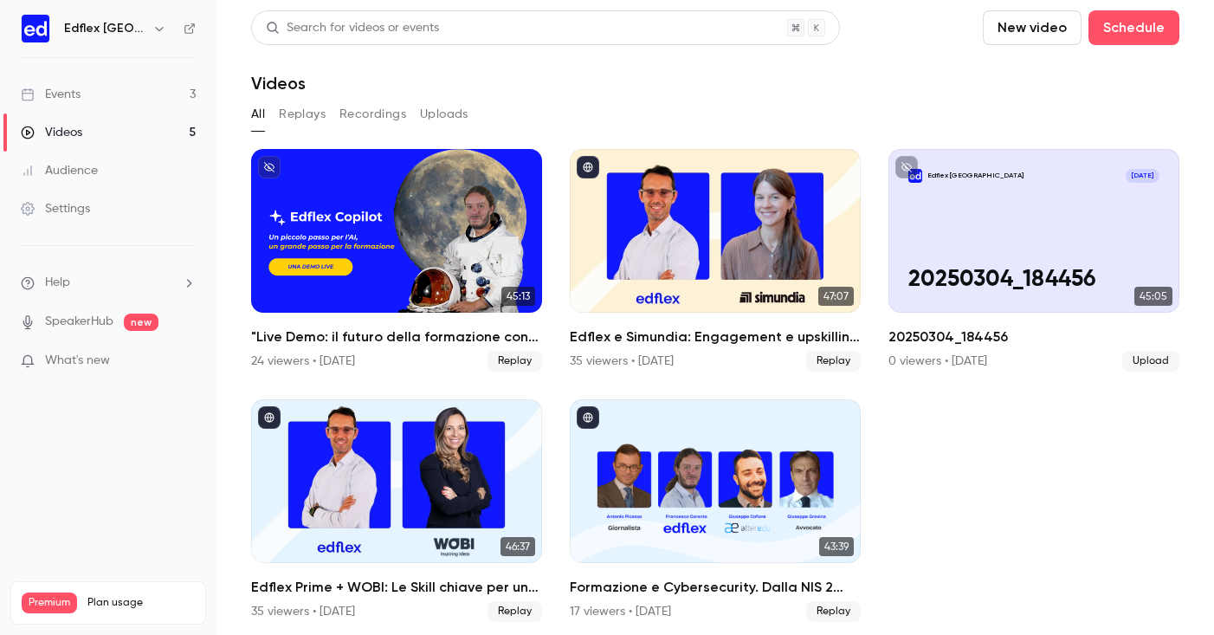
click at [79, 31] on h6 "Edflex [GEOGRAPHIC_DATA]" at bounding box center [104, 28] width 81 height 17
click at [106, 95] on link "Events 3" at bounding box center [108, 94] width 216 height 38
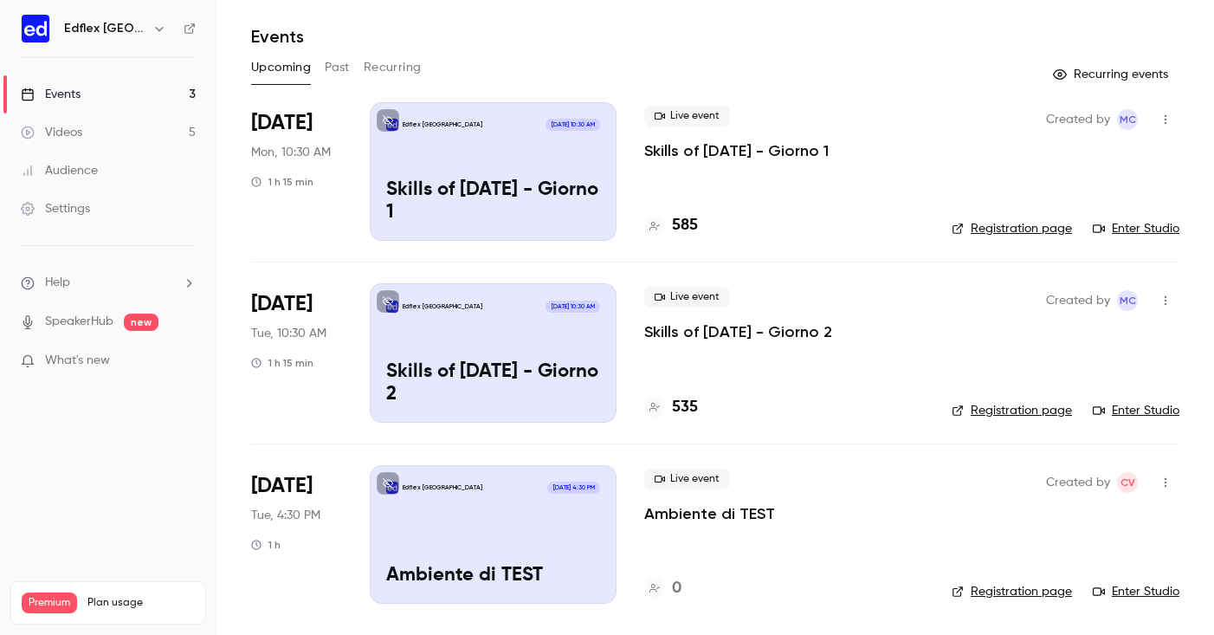
scroll to position [47, 0]
